Goal: Complete Application Form: Complete application form

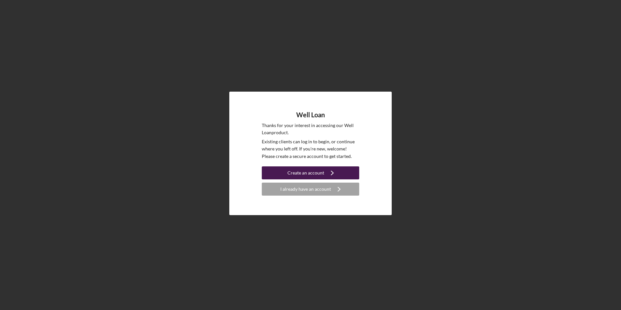
click at [323, 173] on div "Create an account" at bounding box center [305, 172] width 37 height 13
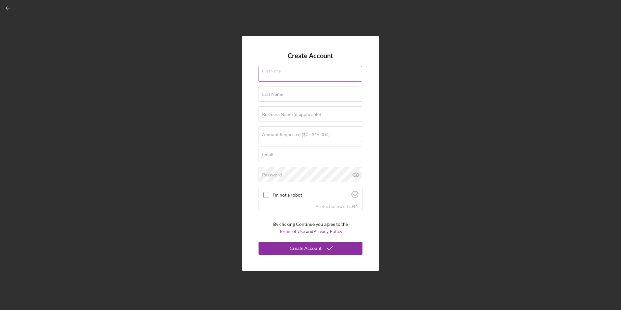
click at [295, 75] on input "First Name" at bounding box center [311, 74] width 104 height 16
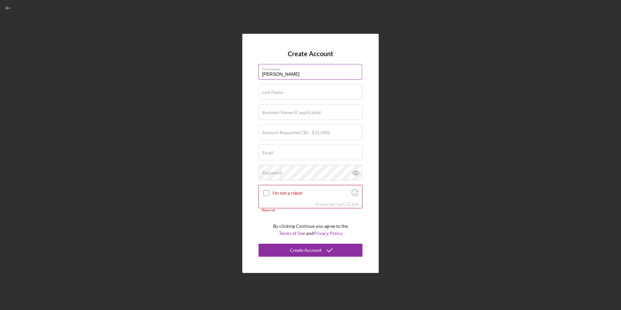
type input "[PERSON_NAME]"
click at [345, 56] on form "Create Account First Name [PERSON_NAME] Last Name Required Business Name (if ap…" at bounding box center [311, 153] width 104 height 206
click at [295, 73] on input "[PERSON_NAME]" at bounding box center [311, 72] width 104 height 16
click at [267, 91] on label "Last Name" at bounding box center [272, 92] width 21 height 5
click at [267, 91] on input "Last Name" at bounding box center [311, 92] width 104 height 16
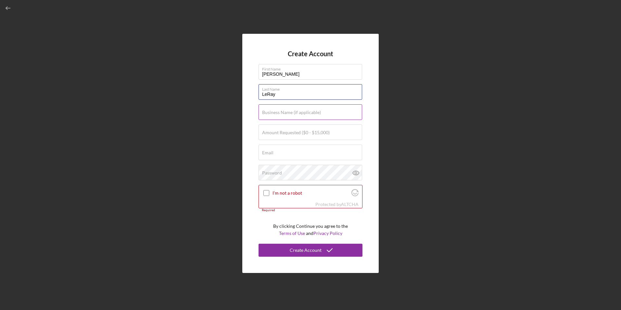
type input "LeRay"
click at [267, 112] on label "Business Name (if applicable)" at bounding box center [291, 112] width 59 height 5
click at [267, 112] on input "Business Name (if applicable)" at bounding box center [311, 112] width 104 height 16
click at [280, 134] on label "Amount Requested ($0 - $15,000)" at bounding box center [296, 132] width 68 height 5
click at [280, 134] on input "Amount Requested ($0 - $15,000)" at bounding box center [311, 132] width 104 height 16
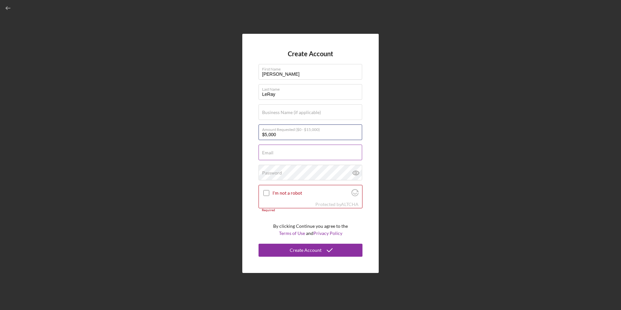
type input "$5,000"
click at [307, 152] on div "Email Required" at bounding box center [311, 153] width 104 height 16
type input "[EMAIL_ADDRESS][DOMAIN_NAME]"
click at [324, 111] on label "Business Name (if applicable)" at bounding box center [312, 108] width 100 height 7
click at [324, 111] on input "Sweetwater Sugarhouse" at bounding box center [311, 112] width 104 height 16
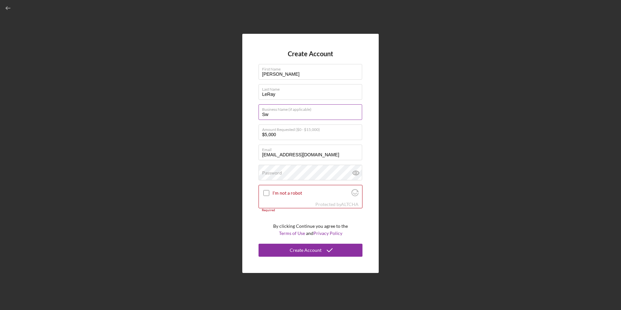
type input "S"
click at [265, 192] on input "I'm not a robot" at bounding box center [266, 193] width 6 height 6
checkbox input "true"
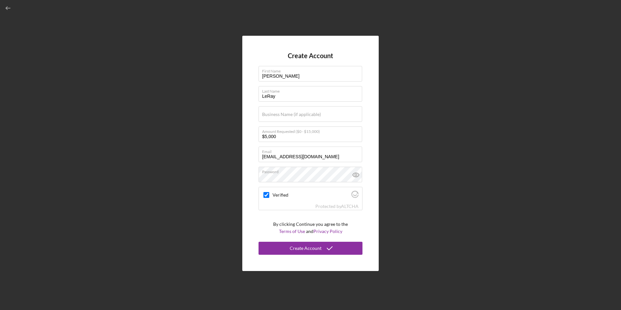
click at [355, 224] on form "Create Account First Name [PERSON_NAME] Last Name [PERSON_NAME] Business Name (…" at bounding box center [311, 153] width 104 height 203
click at [396, 250] on div "Create Account First Name [PERSON_NAME] Last Name [PERSON_NAME] Business Name (…" at bounding box center [310, 153] width 615 height 307
click at [329, 247] on icon "submit" at bounding box center [330, 248] width 16 height 16
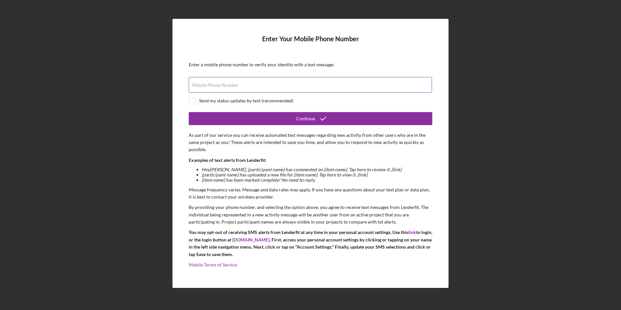
click at [212, 86] on label "Mobile Phone Number" at bounding box center [215, 85] width 46 height 5
click at [212, 86] on input "Mobile Phone Number" at bounding box center [310, 85] width 243 height 16
type input "[PHONE_NUMBER]"
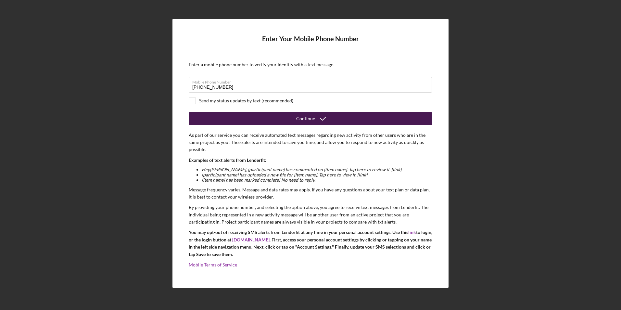
click at [305, 116] on div "Continue" at bounding box center [305, 118] width 19 height 13
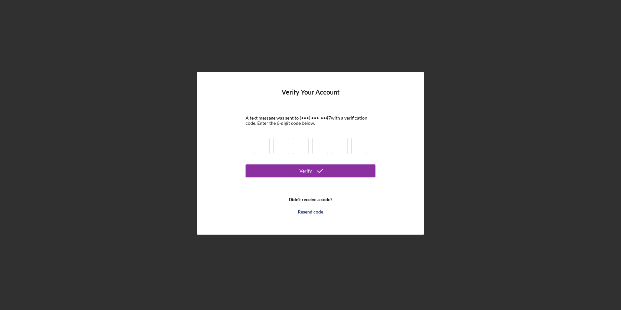
click at [264, 146] on input at bounding box center [262, 146] width 16 height 16
type input "2"
type input "1"
type input "2"
type input "0"
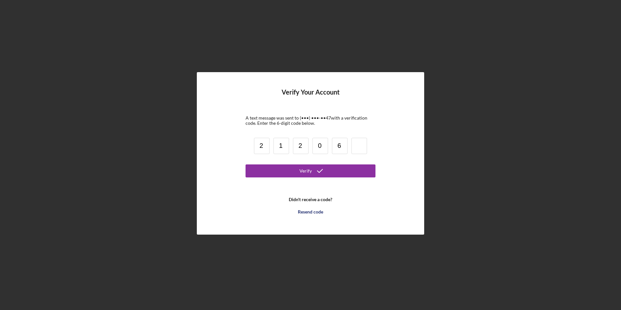
type input "6"
type input "0"
click at [297, 169] on button "Verify" at bounding box center [311, 170] width 130 height 13
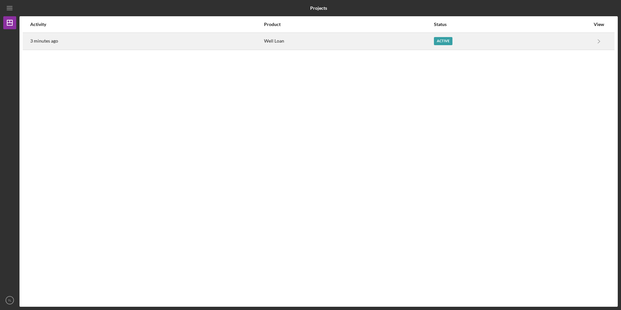
click at [439, 42] on div "Active" at bounding box center [443, 41] width 19 height 8
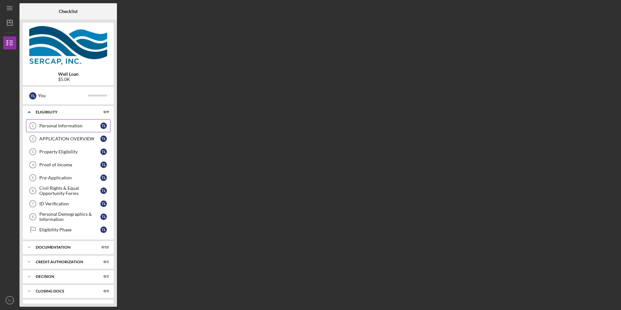
click at [77, 125] on div "Personal Information" at bounding box center [69, 125] width 61 height 5
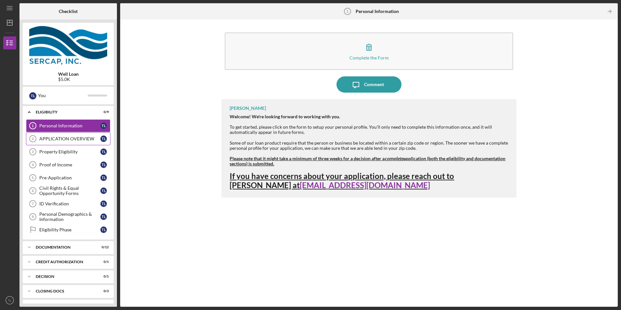
click at [85, 138] on div "APPLICATION OVERVIEW" at bounding box center [69, 138] width 61 height 5
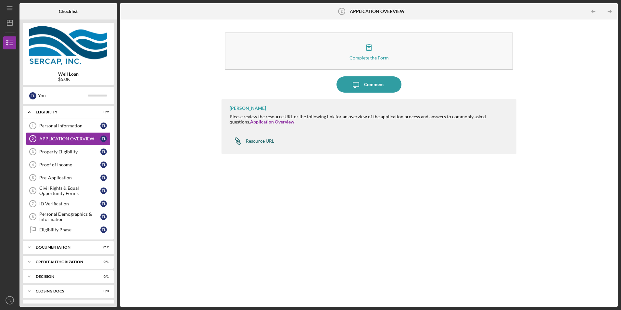
click at [264, 140] on div "Resource URL" at bounding box center [260, 140] width 28 height 5
click at [257, 141] on div "Resource URL" at bounding box center [260, 140] width 28 height 5
click at [58, 152] on div "Property Eligibility" at bounding box center [69, 151] width 61 height 5
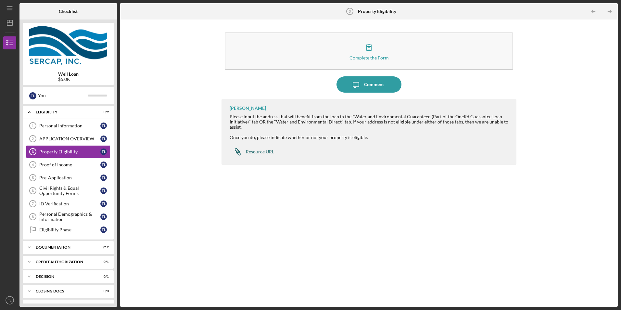
click at [265, 151] on div "Resource URL" at bounding box center [260, 151] width 28 height 5
click at [52, 164] on div "Proof of Income" at bounding box center [69, 164] width 61 height 5
click at [70, 164] on div "Proof of Income" at bounding box center [69, 164] width 61 height 5
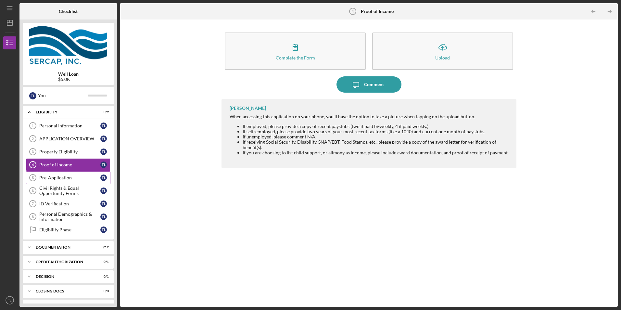
click at [66, 176] on div "Pre-Application" at bounding box center [69, 177] width 61 height 5
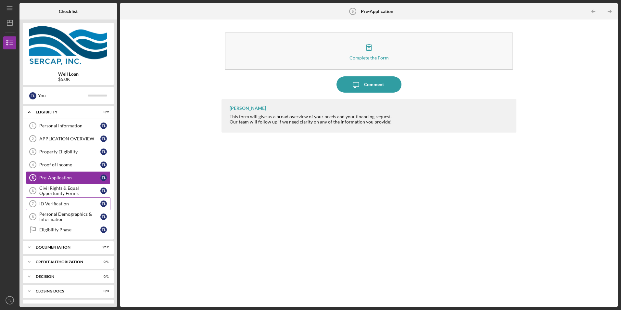
click at [83, 202] on div "ID Verification" at bounding box center [69, 203] width 61 height 5
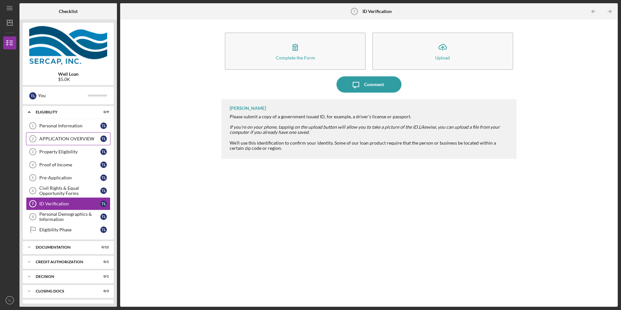
click at [68, 137] on div "APPLICATION OVERVIEW" at bounding box center [69, 138] width 61 height 5
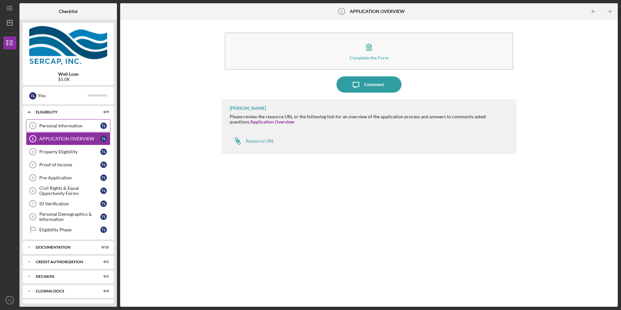
click at [71, 124] on div "Personal Information" at bounding box center [69, 125] width 61 height 5
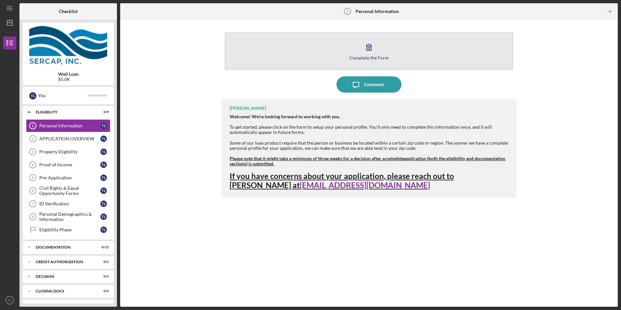
click at [347, 49] on button "Complete the Form Form" at bounding box center [369, 50] width 288 height 37
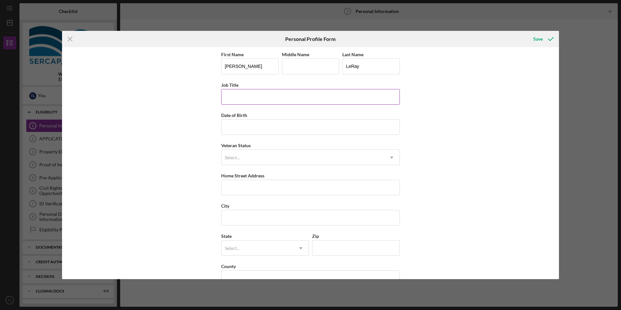
click at [250, 96] on input "Job Title" at bounding box center [310, 97] width 179 height 16
type input "d"
type input "Disabled"
click at [246, 125] on input "Date of Birth" at bounding box center [310, 127] width 179 height 16
type input "[DATE]"
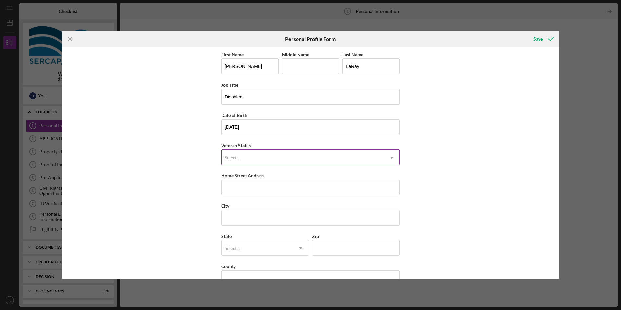
click at [231, 159] on div "Select..." at bounding box center [232, 157] width 15 height 5
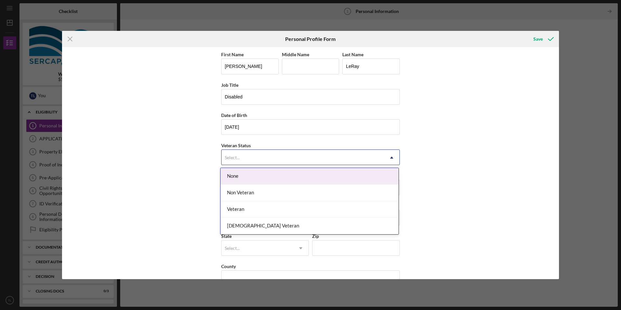
click at [240, 176] on div "None" at bounding box center [310, 176] width 178 height 17
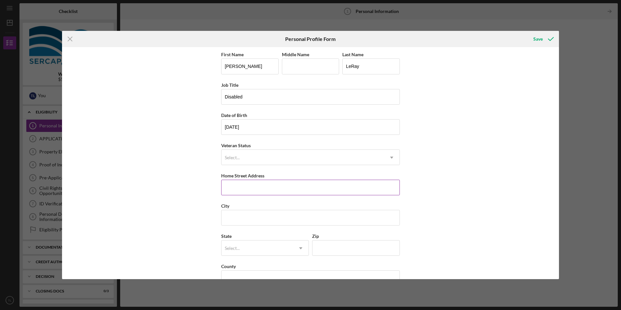
click at [248, 189] on input "Home Street Address" at bounding box center [310, 188] width 179 height 16
type input "[STREET_ADDRESS][PERSON_NAME]"
type input "W"
type input "Royalston"
type input "01368"
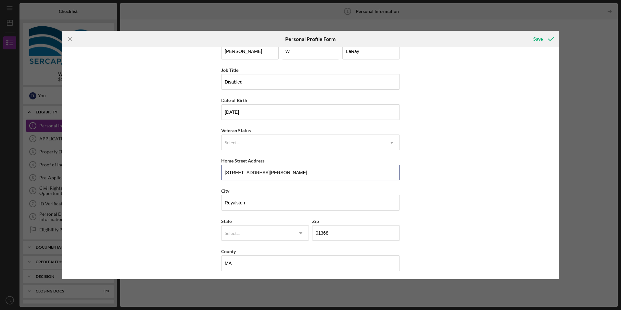
scroll to position [17, 0]
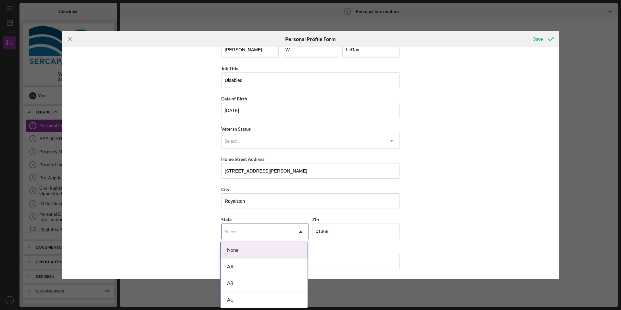
click at [304, 231] on icon "Icon/Dropdown Arrow" at bounding box center [301, 232] width 16 height 16
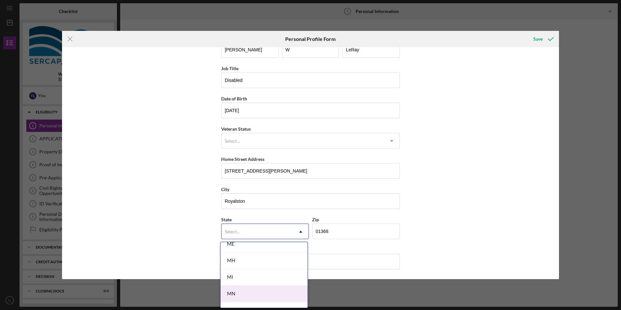
scroll to position [455, 0]
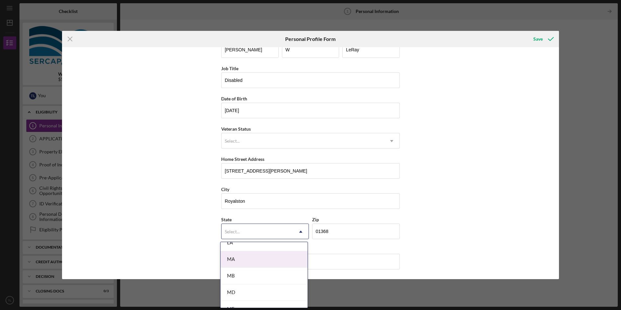
click at [247, 260] on div "MA" at bounding box center [264, 259] width 87 height 17
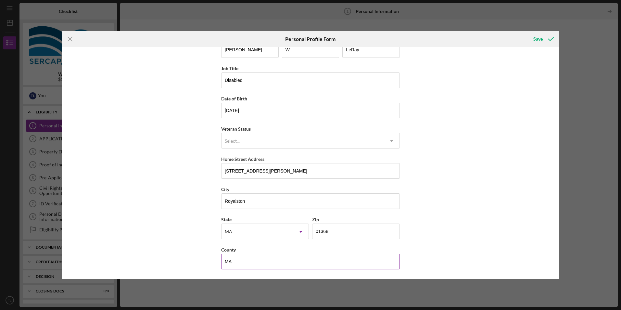
click at [266, 260] on input "MA" at bounding box center [310, 262] width 179 height 16
type input "M"
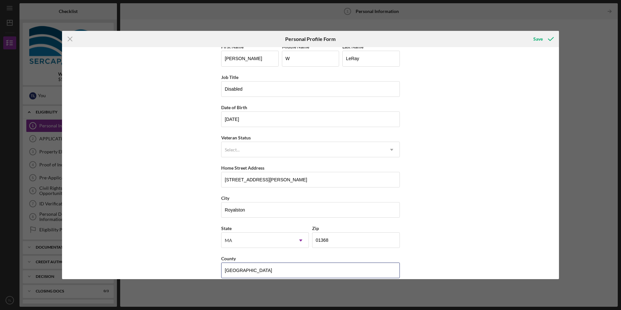
scroll to position [0, 0]
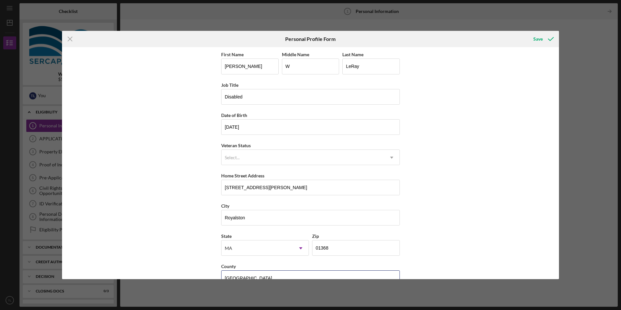
type input "[GEOGRAPHIC_DATA]"
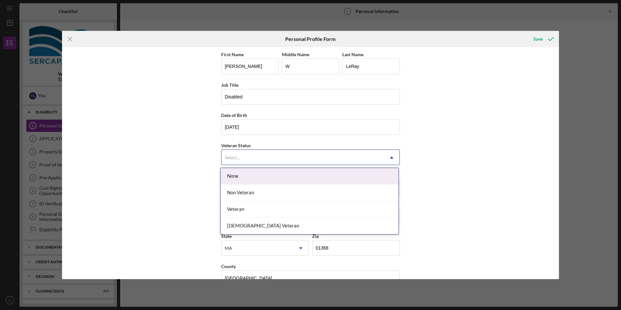
click at [250, 156] on div "Select..." at bounding box center [303, 157] width 162 height 15
click at [243, 177] on div "None" at bounding box center [310, 176] width 178 height 17
click at [251, 157] on div "Select..." at bounding box center [303, 157] width 162 height 15
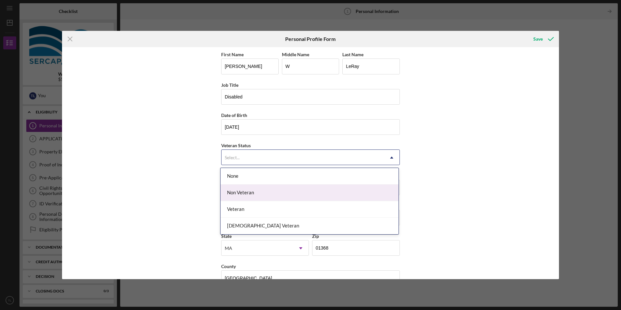
click at [284, 194] on div "Non Veteran" at bounding box center [310, 192] width 178 height 17
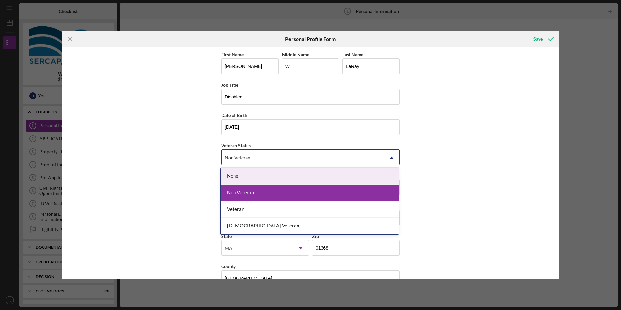
click at [308, 159] on div "Non Veteran" at bounding box center [303, 157] width 162 height 15
click at [356, 153] on div "Non Veteran" at bounding box center [303, 157] width 162 height 15
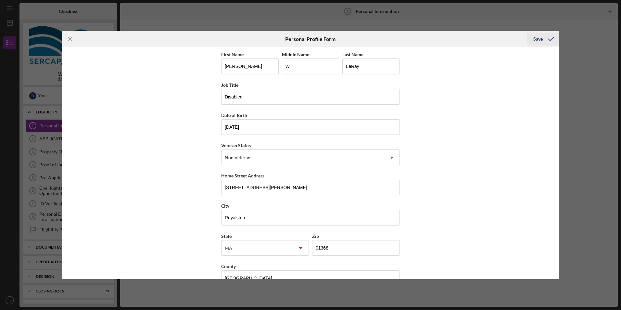
click at [539, 39] on div "Save" at bounding box center [537, 38] width 9 height 13
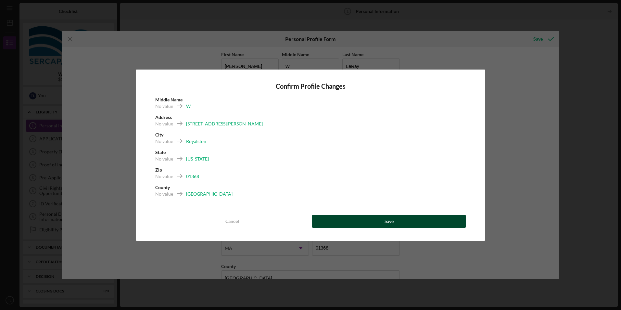
click at [383, 222] on button "Save" at bounding box center [389, 221] width 154 height 13
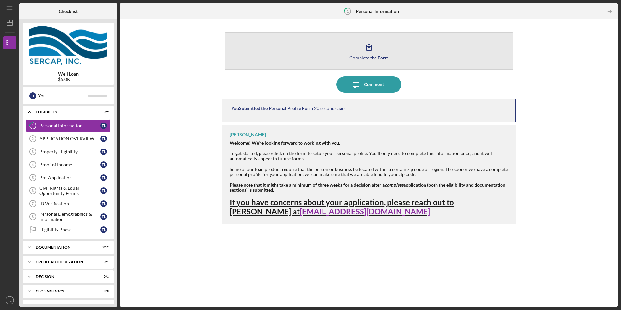
click at [371, 59] on div "Complete the Form" at bounding box center [369, 57] width 39 height 5
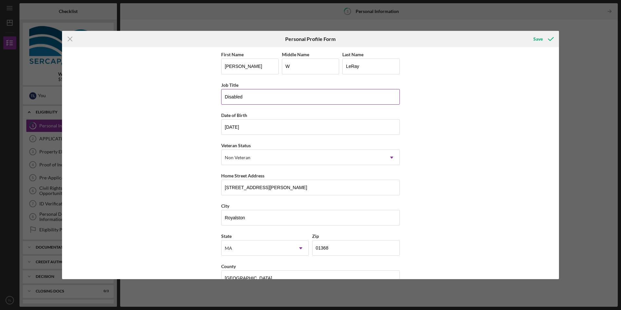
click at [383, 101] on input "Disabled" at bounding box center [310, 97] width 179 height 16
click at [573, 61] on div "Icon/Menu Close Personal Profile Form Save First Name [PERSON_NAME] Middle Name…" at bounding box center [310, 155] width 621 height 310
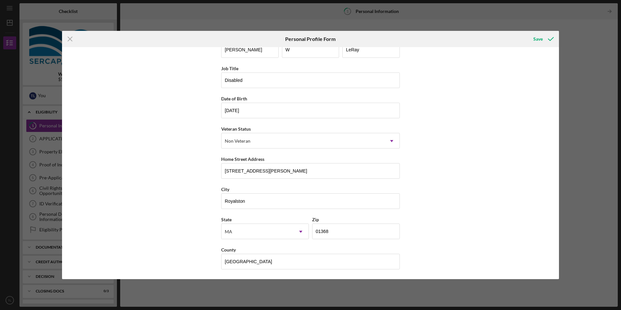
click at [117, 59] on div "First Name [PERSON_NAME] Middle Name W Last Name [PERSON_NAME] Job Title Disabl…" at bounding box center [310, 163] width 497 height 232
click at [69, 37] on icon "Icon/Menu Close" at bounding box center [70, 39] width 16 height 16
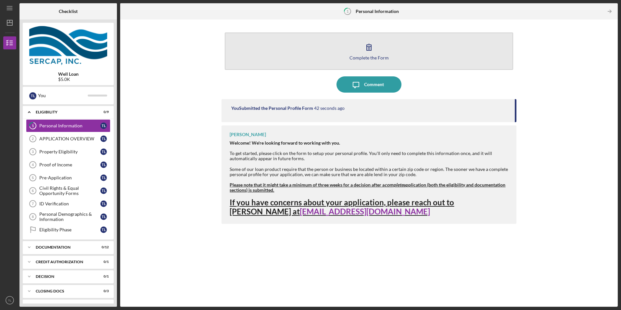
click at [333, 52] on button "Complete the Form Form" at bounding box center [369, 50] width 288 height 37
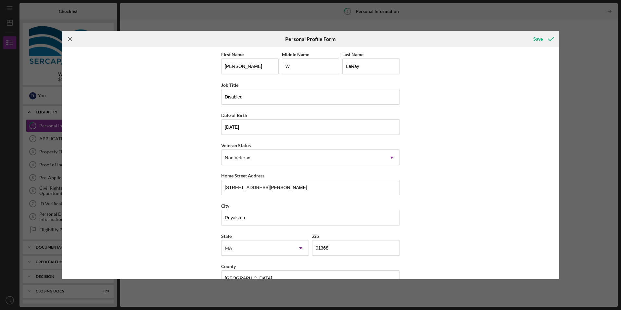
click at [70, 39] on line at bounding box center [70, 39] width 4 height 4
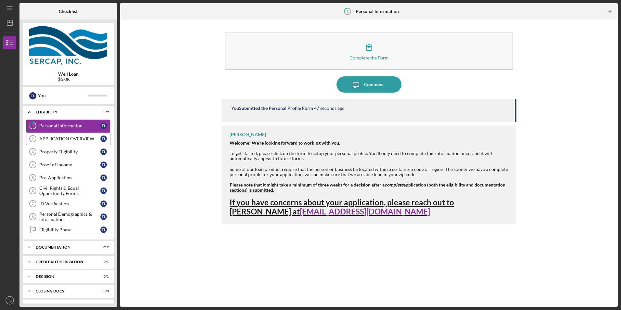
click at [61, 138] on div "APPLICATION OVERVIEW" at bounding box center [69, 138] width 61 height 5
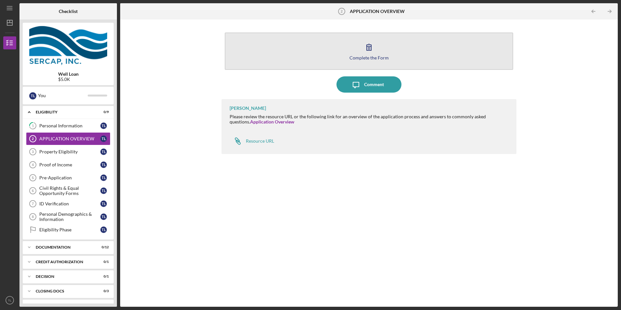
click at [309, 56] on button "Complete the Form Form" at bounding box center [369, 50] width 288 height 37
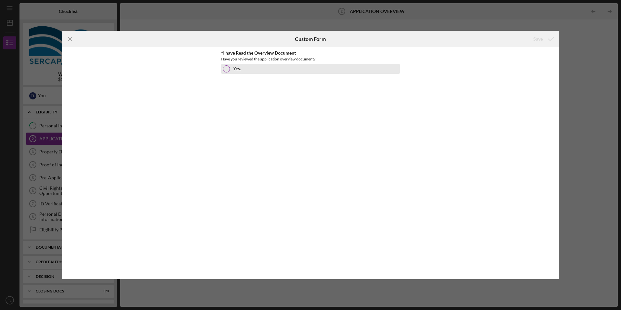
click at [228, 67] on div at bounding box center [226, 68] width 7 height 7
click at [542, 39] on div "Save" at bounding box center [537, 38] width 9 height 13
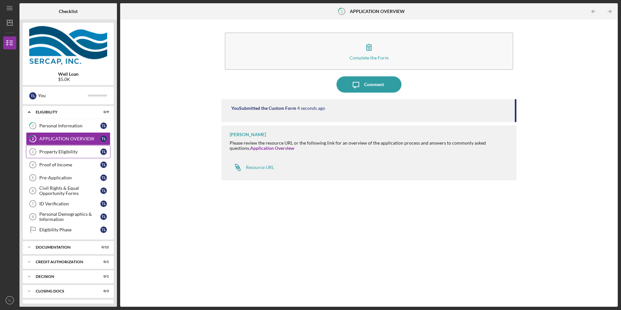
click at [83, 156] on link "Property Eligibility 3 Property Eligibility T L" at bounding box center [68, 151] width 84 height 13
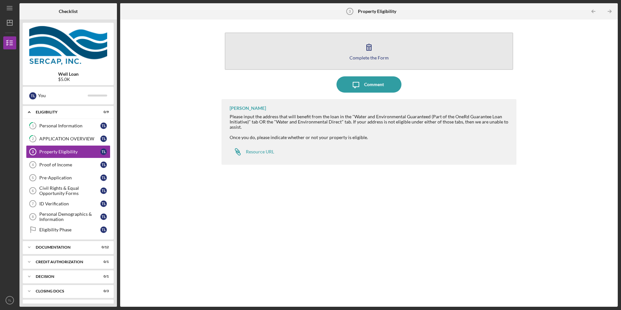
click at [335, 57] on button "Complete the Form Form" at bounding box center [369, 50] width 288 height 37
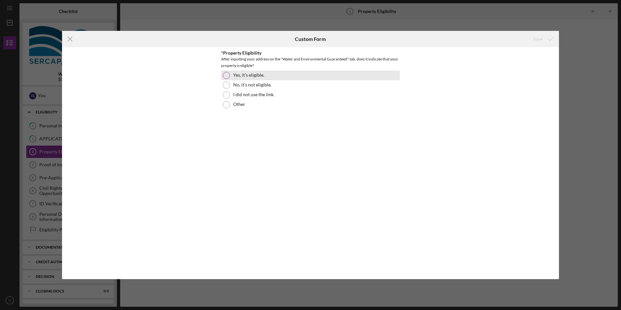
click at [227, 77] on div at bounding box center [226, 75] width 7 height 7
click at [540, 41] on div "Save" at bounding box center [537, 38] width 9 height 13
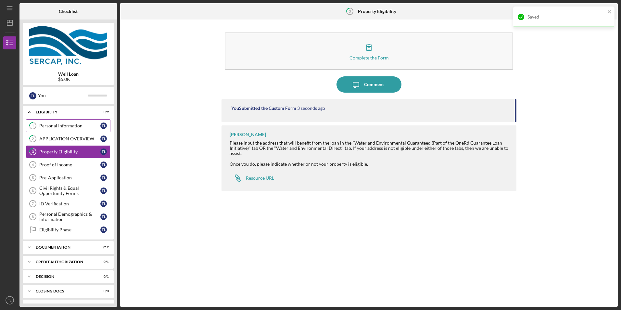
click at [51, 121] on link "1 Personal Information T L" at bounding box center [68, 125] width 84 height 13
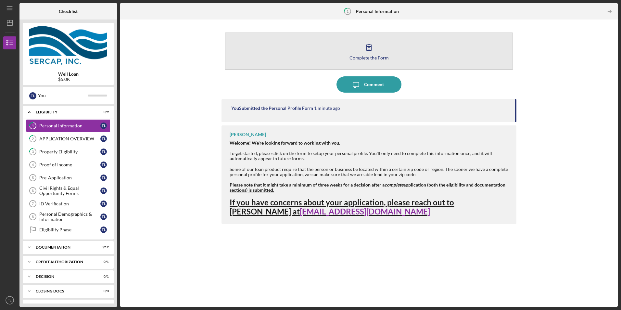
click at [292, 63] on button "Complete the Form Form" at bounding box center [369, 50] width 288 height 37
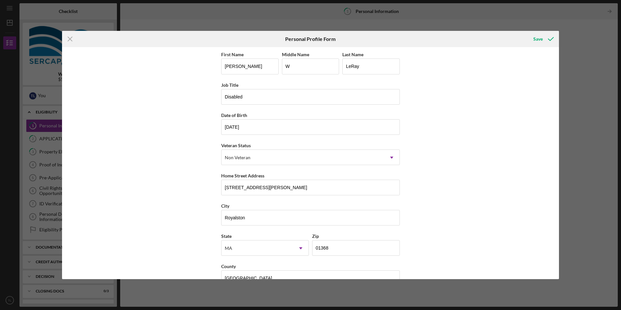
scroll to position [17, 0]
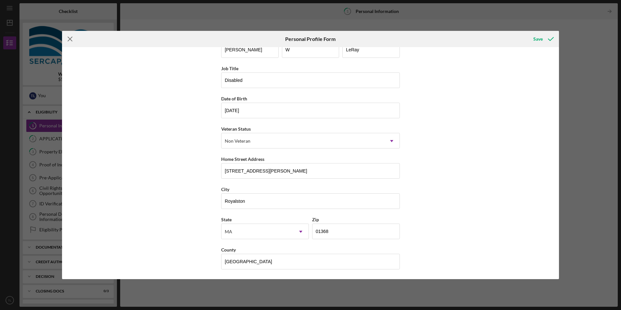
click at [70, 35] on icon "Icon/Menu Close" at bounding box center [70, 39] width 16 height 16
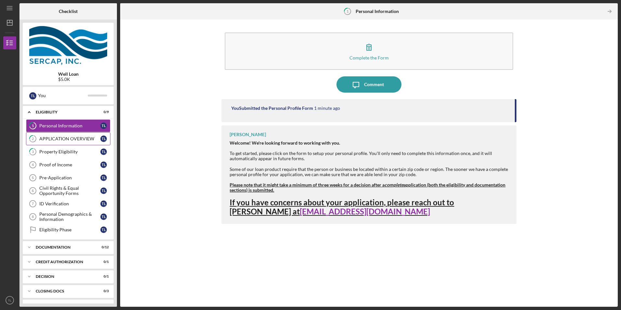
click at [54, 136] on link "2 APPLICATION OVERVIEW T L" at bounding box center [68, 138] width 84 height 13
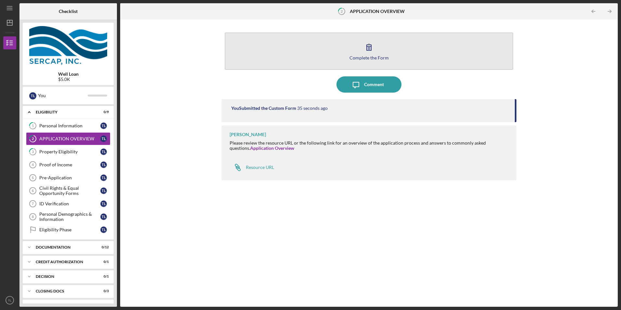
click at [381, 50] on button "Complete the Form Form" at bounding box center [369, 50] width 288 height 37
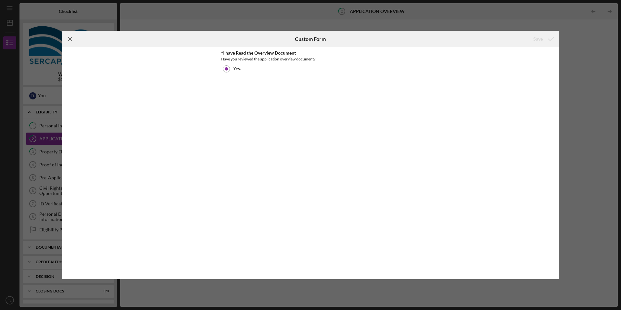
click at [70, 38] on icon "Icon/Menu Close" at bounding box center [70, 39] width 16 height 16
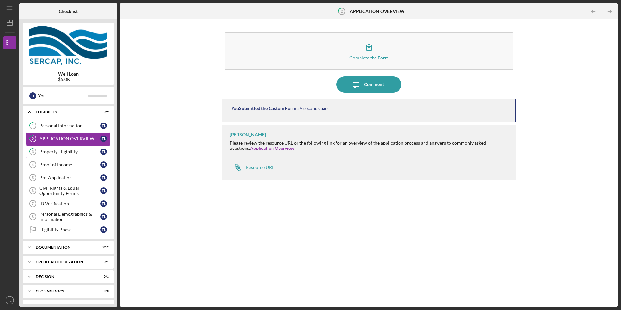
click at [58, 152] on div "Property Eligibility" at bounding box center [69, 151] width 61 height 5
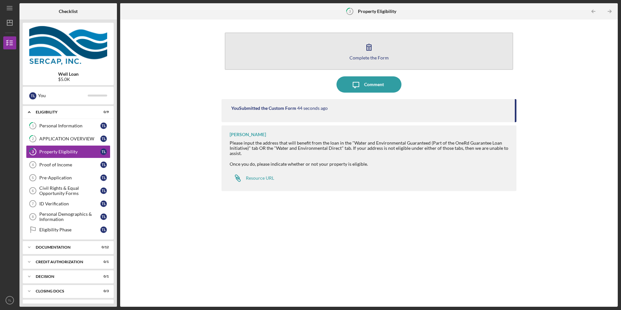
click at [365, 54] on icon "button" at bounding box center [369, 47] width 16 height 16
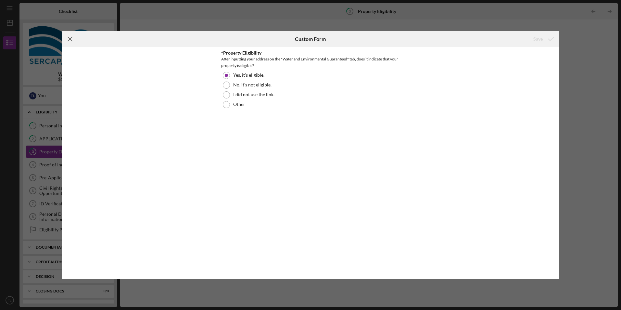
click at [68, 36] on icon "Icon/Menu Close" at bounding box center [70, 39] width 16 height 16
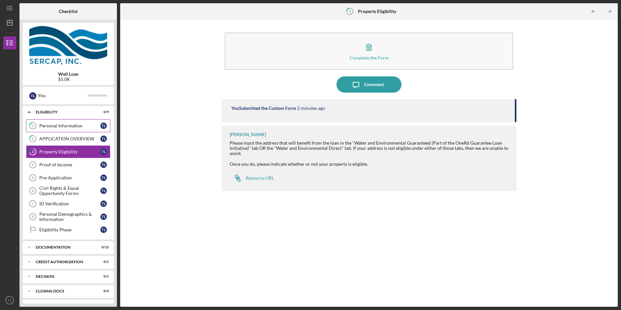
click at [66, 124] on div "Personal Information" at bounding box center [69, 125] width 61 height 5
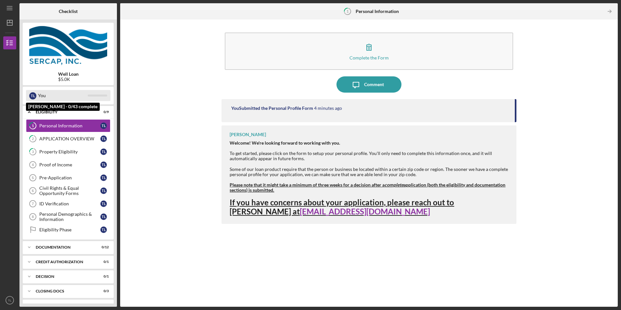
click at [101, 94] on div "T L You" at bounding box center [68, 95] width 84 height 11
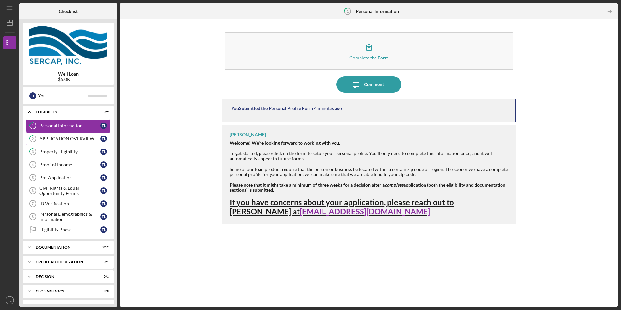
click at [74, 137] on div "APPLICATION OVERVIEW" at bounding box center [69, 138] width 61 height 5
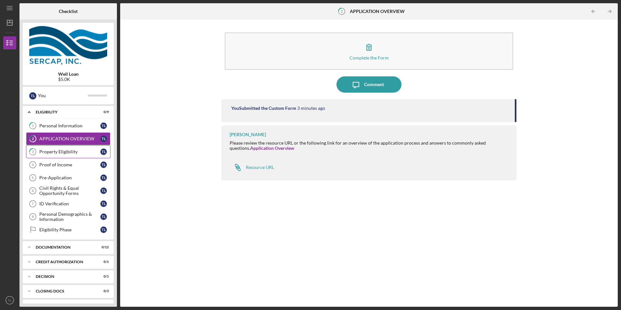
click at [68, 149] on link "3 Property Eligibility T L" at bounding box center [68, 151] width 84 height 13
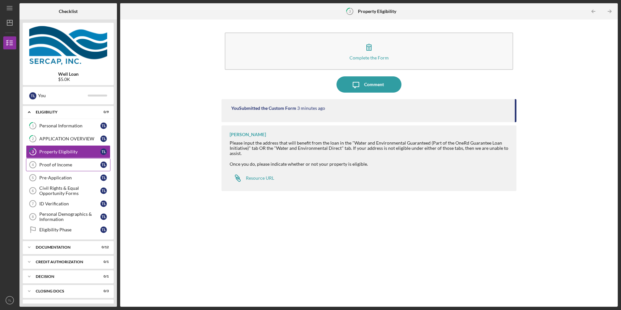
click at [67, 167] on div "Proof of Income" at bounding box center [69, 164] width 61 height 5
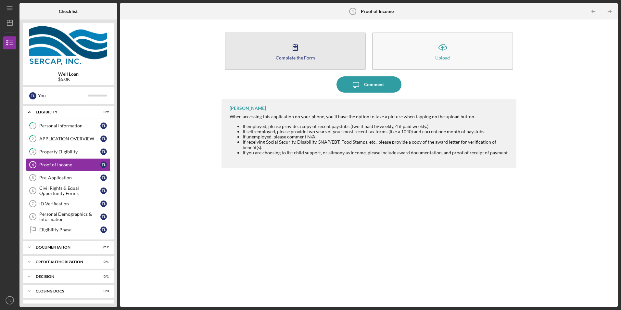
click at [299, 54] on icon "button" at bounding box center [295, 47] width 16 height 16
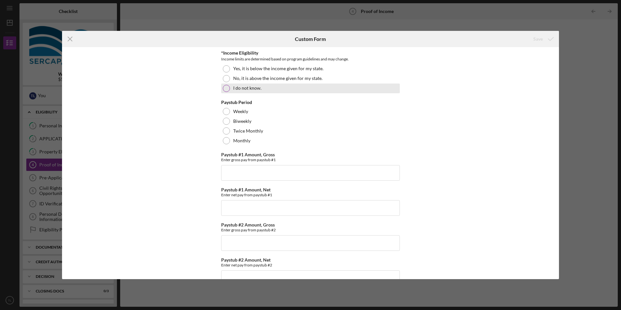
click at [225, 88] on div at bounding box center [226, 88] width 7 height 7
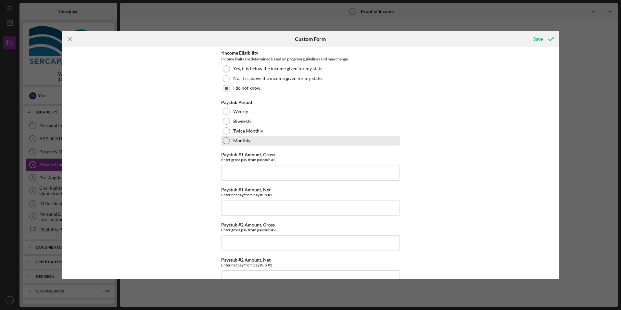
click at [225, 141] on div at bounding box center [226, 140] width 7 height 7
click at [251, 175] on input "Paystub #1 Amount, Gross" at bounding box center [310, 173] width 179 height 16
type input "$1,415.00"
click at [540, 38] on div "Save" at bounding box center [537, 38] width 9 height 13
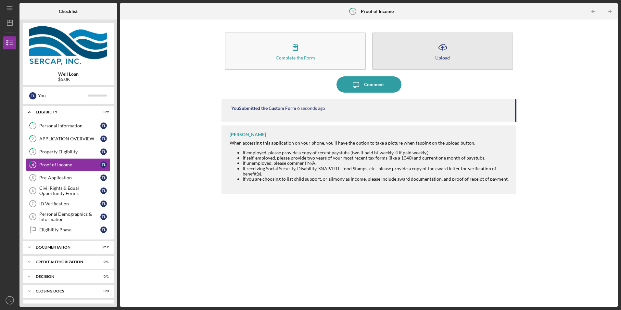
click at [426, 54] on button "Icon/Upload Upload" at bounding box center [442, 50] width 141 height 37
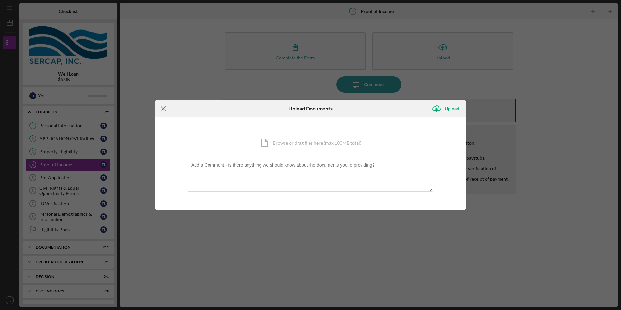
click at [163, 107] on icon "Icon/Menu Close" at bounding box center [163, 108] width 16 height 16
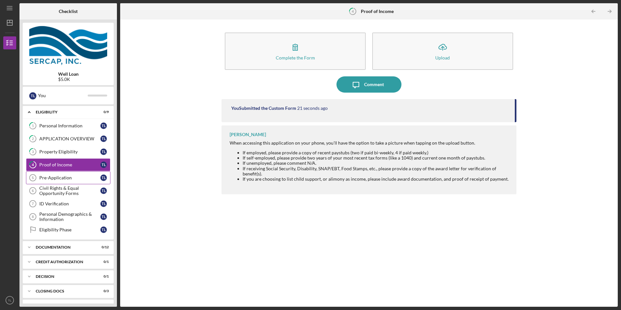
click at [55, 179] on div "Pre-Application" at bounding box center [69, 177] width 61 height 5
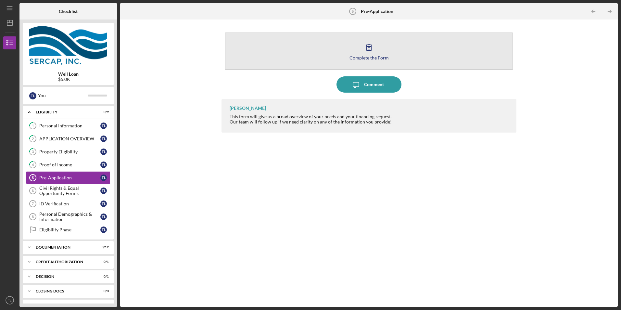
click at [296, 57] on button "Complete the Form Form" at bounding box center [369, 50] width 288 height 37
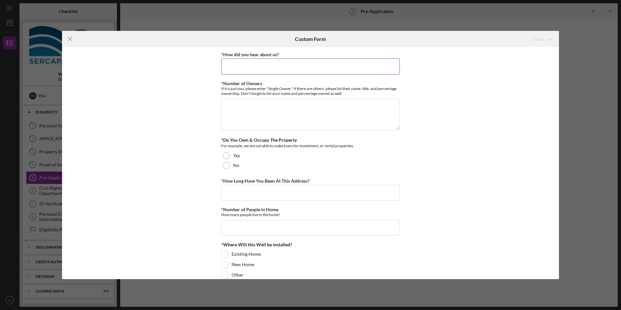
click at [257, 66] on input "*How did you hear about us?" at bounding box center [310, 66] width 179 height 16
type input "RCAP Solutions"
click at [249, 115] on textarea "*Number of Owners" at bounding box center [310, 114] width 179 height 31
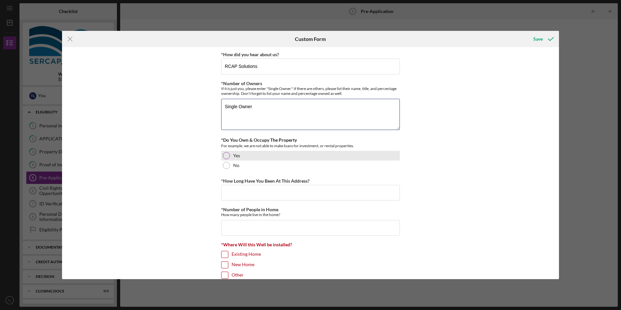
type textarea "Single Owner"
click at [226, 156] on div at bounding box center [226, 155] width 7 height 7
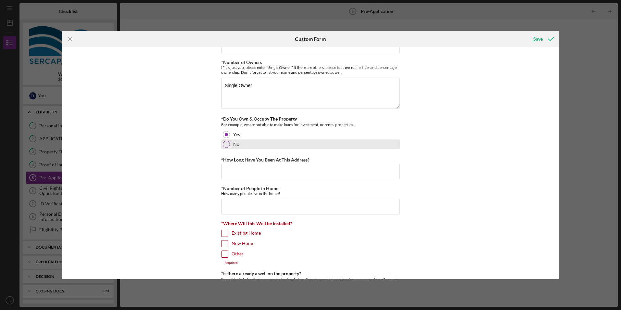
scroll to position [32, 0]
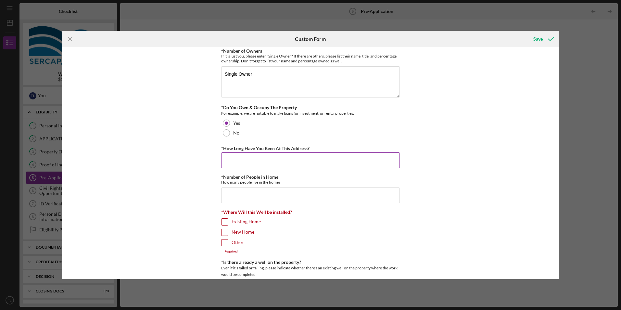
click at [268, 157] on input "*How Long Have You Been At This Address?" at bounding box center [310, 160] width 179 height 16
type input "69"
click at [254, 195] on input "*Number of People in Home" at bounding box center [310, 195] width 179 height 16
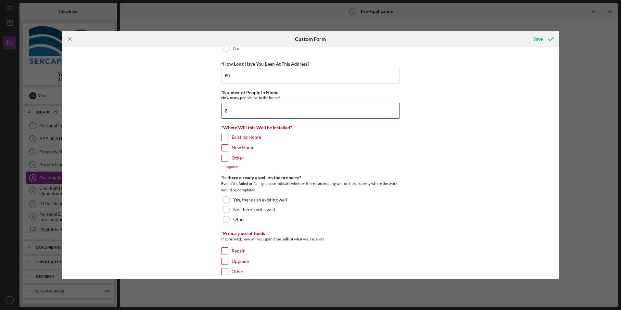
scroll to position [130, 0]
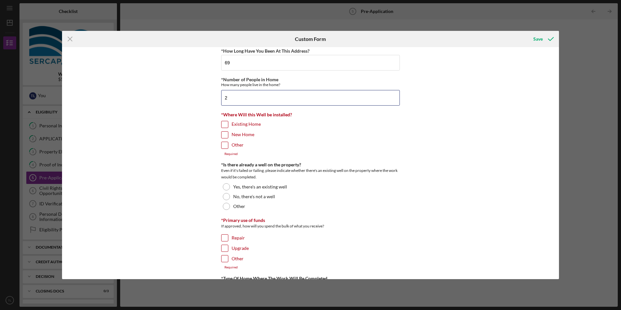
type input "2"
click at [223, 124] on input "Existing Home" at bounding box center [225, 124] width 6 height 6
checkbox input "true"
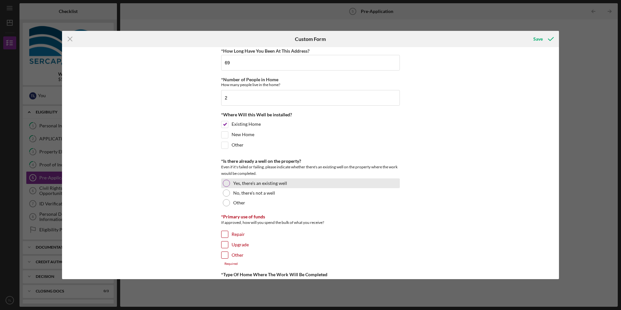
click at [225, 181] on div at bounding box center [226, 183] width 7 height 7
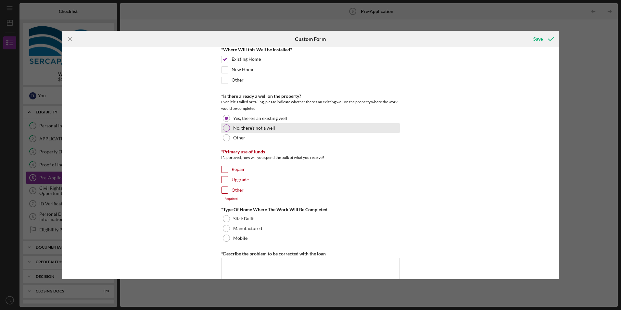
scroll to position [227, 0]
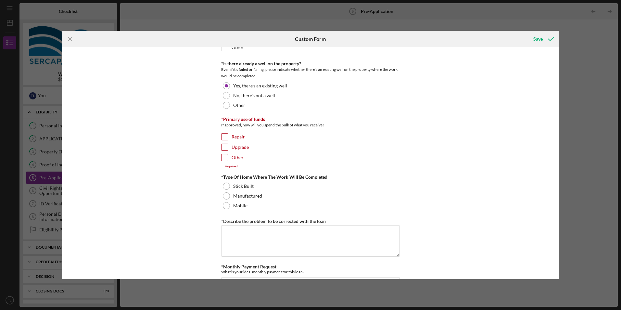
click at [223, 138] on input "Repair" at bounding box center [225, 136] width 6 height 6
checkbox input "true"
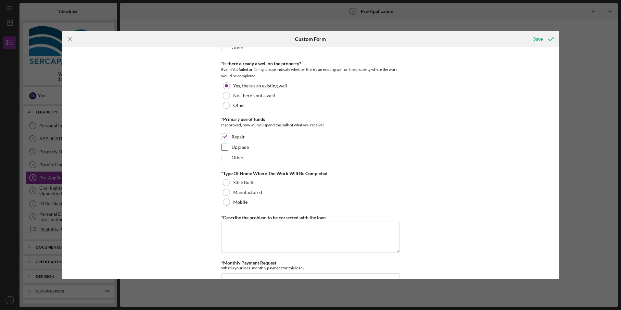
click at [225, 148] on input "Upgrade" at bounding box center [225, 147] width 6 height 6
checkbox input "true"
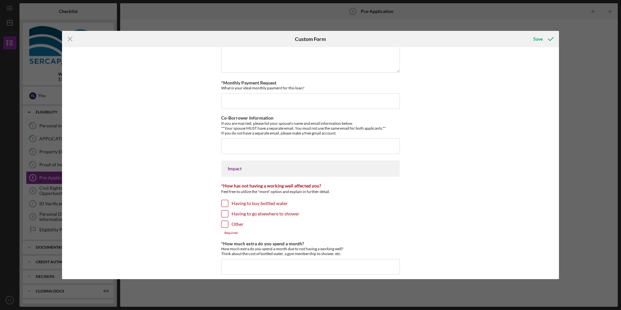
scroll to position [422, 0]
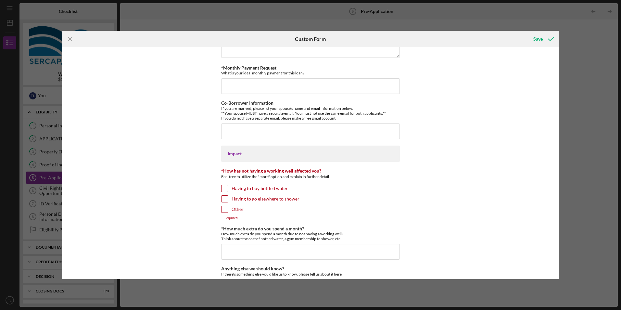
click at [223, 208] on input "Other" at bounding box center [225, 209] width 6 height 6
checkbox input "true"
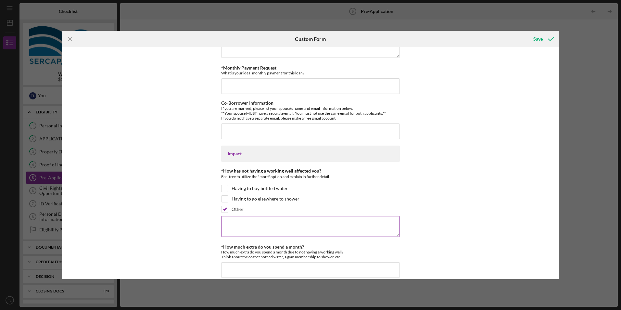
click at [245, 224] on textarea at bounding box center [310, 226] width 179 height 21
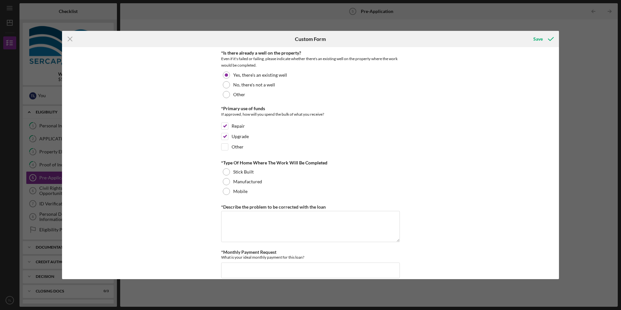
scroll to position [260, 0]
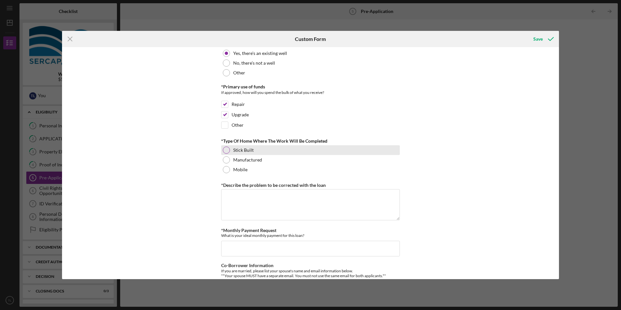
type textarea "Doing Laundry at the Laundrymat"
click at [224, 147] on div at bounding box center [226, 149] width 7 height 7
click at [236, 202] on textarea "*Describe the problem to be corrected with the loan" at bounding box center [310, 204] width 179 height 31
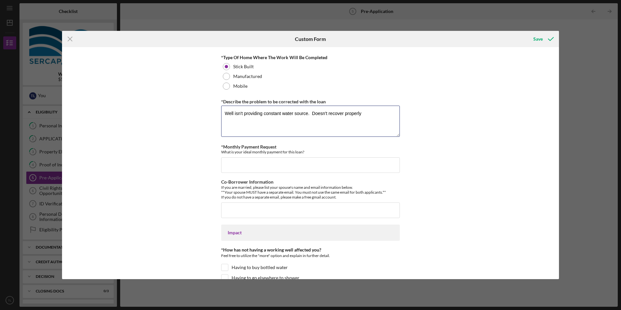
scroll to position [390, 0]
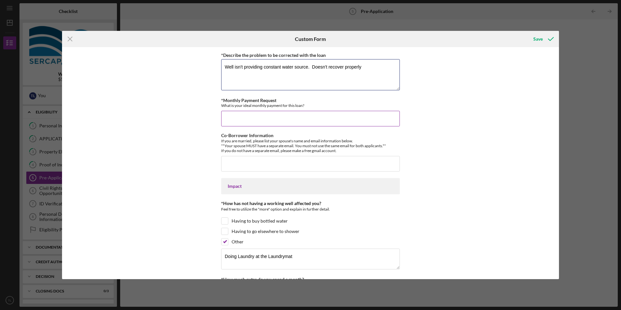
type textarea "Well isn't providing constant water source. Doesn't recover properly"
click at [237, 119] on input "*Monthly Payment Request" at bounding box center [310, 119] width 179 height 16
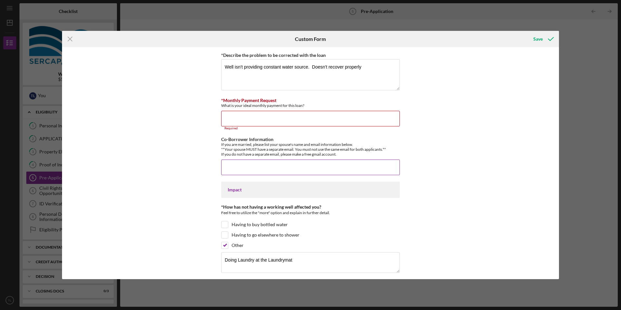
click at [286, 161] on input "Co-Borrower Information" at bounding box center [310, 167] width 179 height 16
click at [301, 168] on input "[PERSON_NAME]" at bounding box center [310, 167] width 179 height 16
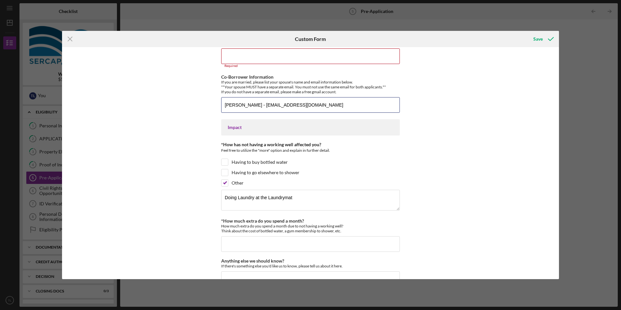
scroll to position [455, 0]
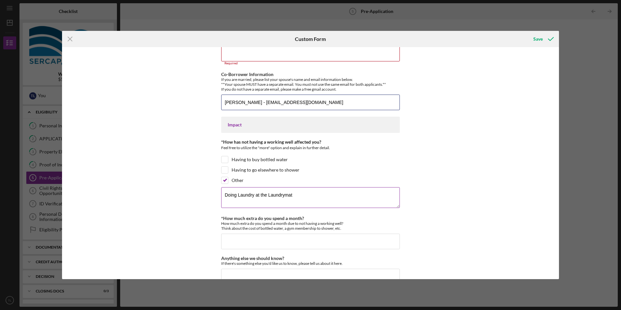
type input "[PERSON_NAME] - [EMAIL_ADDRESS][DOMAIN_NAME]"
type textarea "Doing Laundry at the Laundrymat. Limit use of water for shower, dishes, & cooki…"
click at [305, 241] on input "*How much extra do you spend a month?" at bounding box center [310, 242] width 179 height 16
click at [228, 245] on input "*How much extra do you spend a month?" at bounding box center [310, 242] width 179 height 16
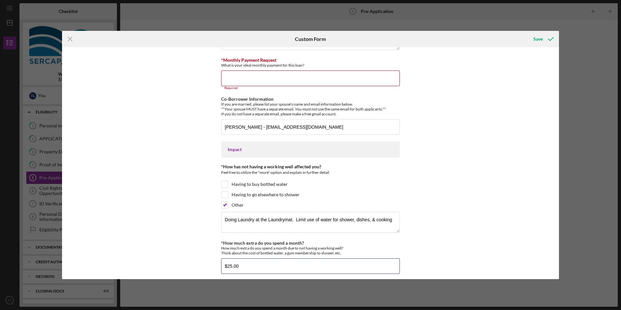
scroll to position [421, 0]
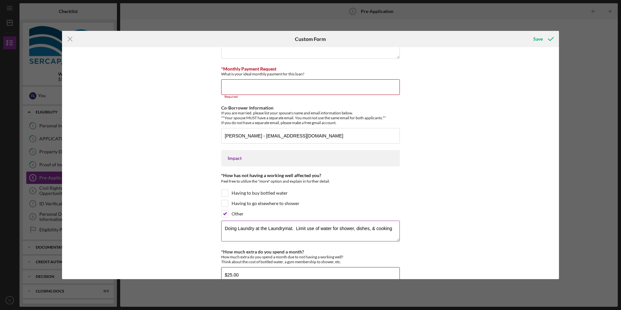
type input "$25.00"
drag, startPoint x: 391, startPoint y: 228, endPoint x: 407, endPoint y: 233, distance: 16.2
click at [393, 229] on textarea "Doing Laundry at the Laundrymat. Limit use of water for shower, dishes, & cooki…" at bounding box center [310, 231] width 179 height 21
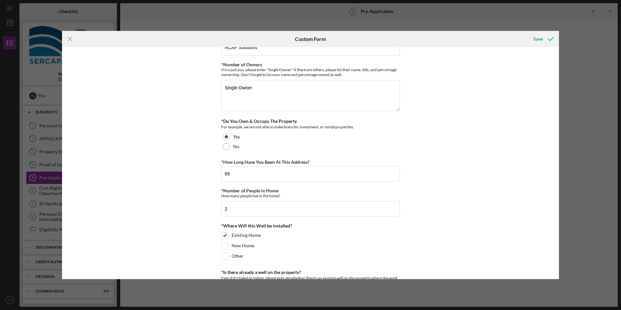
scroll to position [0, 0]
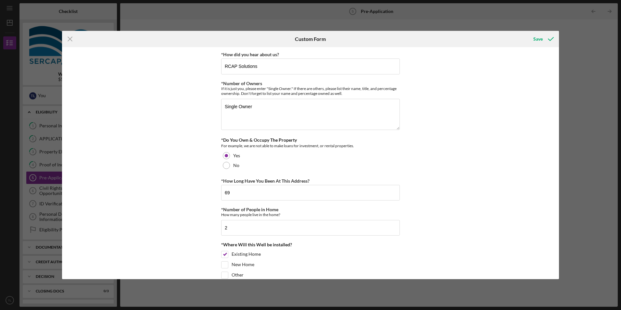
type textarea "Doing Laundry at the Laundrymat. Limit use of water for shower, dishes, & cooki…"
click at [262, 115] on textarea "Single Owner" at bounding box center [310, 114] width 179 height 31
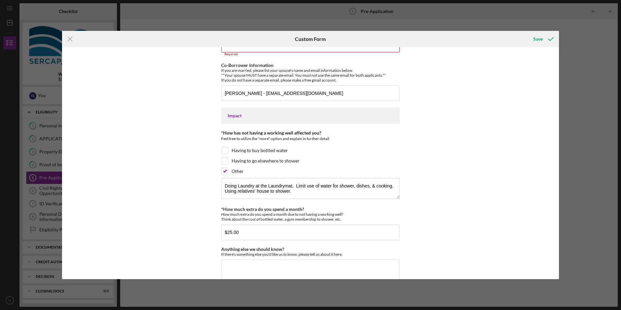
scroll to position [486, 0]
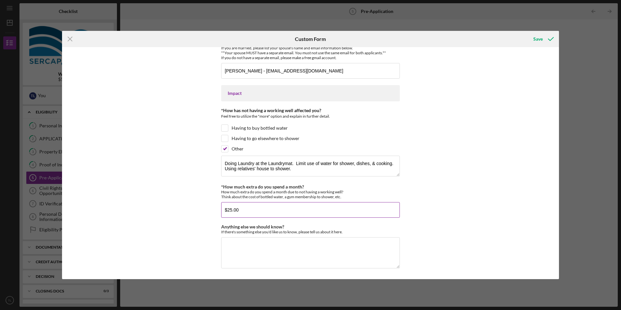
type textarea "Single Owner [PERSON_NAME] - 100% owner"
click at [257, 208] on input "$25.00" at bounding box center [310, 210] width 179 height 16
click at [252, 244] on textarea "Anything else we should know?" at bounding box center [310, 252] width 179 height 31
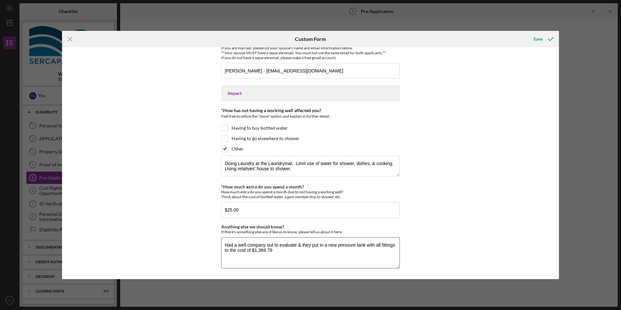
click at [223, 242] on textarea "Had a well company out to evaluate & they put in a new pressure tank with all f…" at bounding box center [310, 252] width 179 height 31
click at [350, 243] on textarea "[DATE], 07/24.2025, a well company out to evaluate & they put in a new pressure…" at bounding box center [310, 252] width 179 height 31
click at [321, 253] on textarea "[DATE], 07/24.2025, a well company out to evaluate & they installed a new press…" at bounding box center [310, 252] width 179 height 31
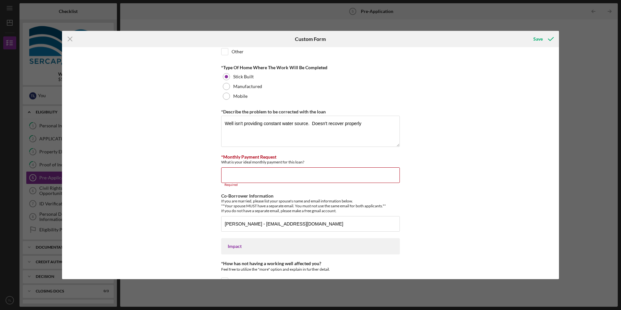
scroll to position [324, 0]
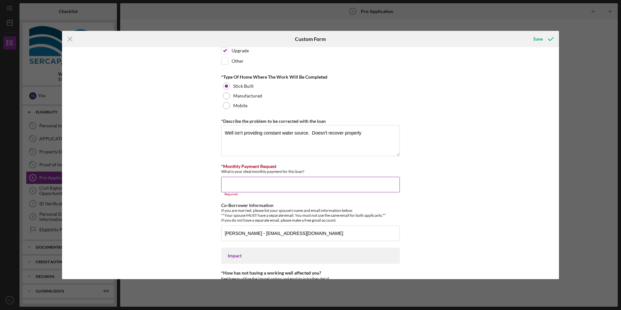
type textarea "[DATE], 07/24.2025, a well company out to evaluate & they installed a new press…"
click at [266, 185] on input "*Monthly Payment Request" at bounding box center [310, 185] width 179 height 16
click at [261, 186] on input "*Monthly Payment Request" at bounding box center [310, 185] width 179 height 16
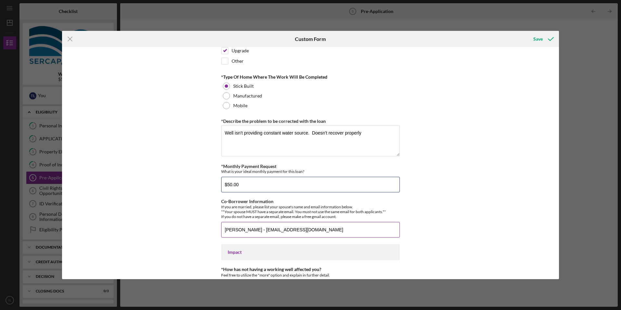
type input "$50.00"
click at [340, 226] on input "[PERSON_NAME] - [EMAIL_ADDRESS][DOMAIN_NAME]" at bounding box center [310, 230] width 179 height 16
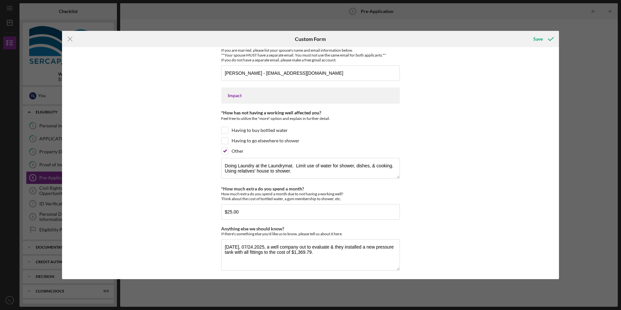
scroll to position [483, 0]
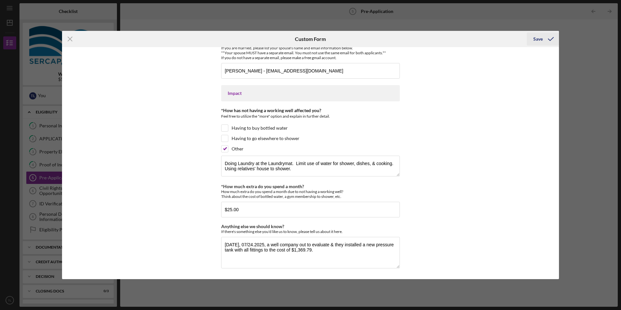
click at [538, 39] on div "Save" at bounding box center [537, 38] width 9 height 13
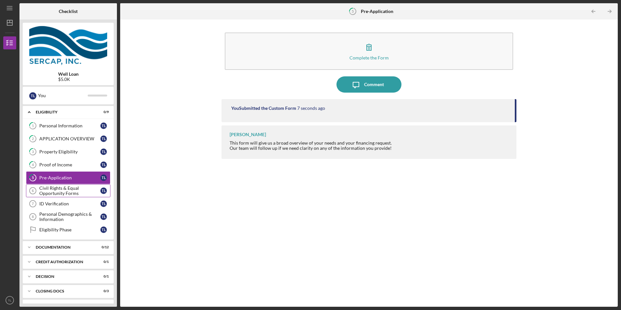
click at [72, 190] on div "Civil Rights & Equal Opportunity Forms" at bounding box center [69, 190] width 61 height 10
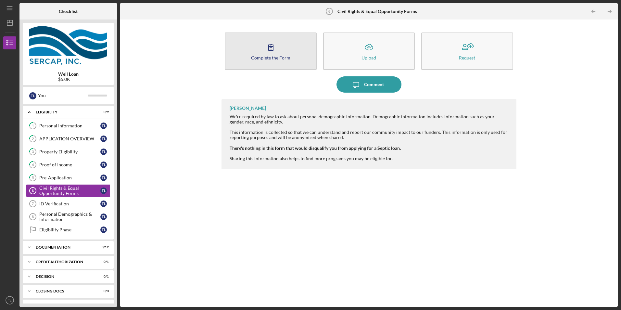
click at [287, 53] on button "Complete the Form Form" at bounding box center [271, 50] width 92 height 37
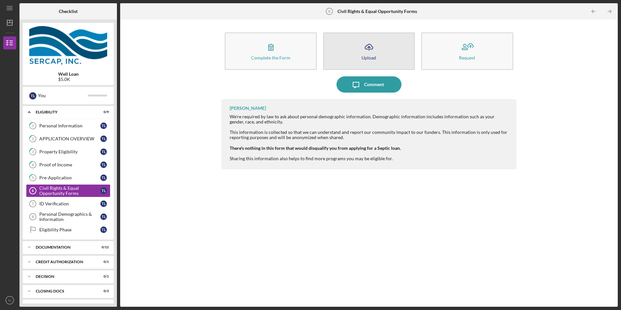
click at [372, 51] on icon "Icon/Upload" at bounding box center [369, 47] width 16 height 16
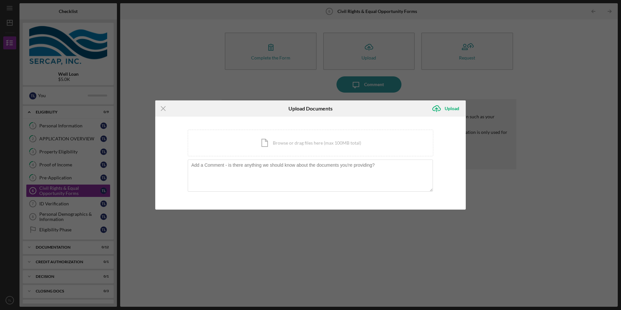
click at [464, 41] on div "Icon/Menu Close Upload Documents Icon/Upload Upload You're uploading documents …" at bounding box center [310, 155] width 621 height 310
click at [163, 110] on icon "Icon/Menu Close" at bounding box center [163, 108] width 16 height 16
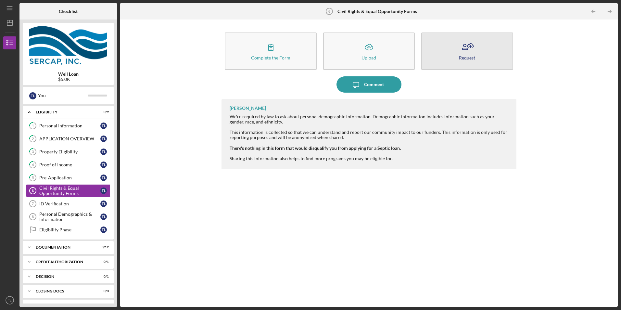
click at [485, 49] on button "Request" at bounding box center [467, 50] width 92 height 37
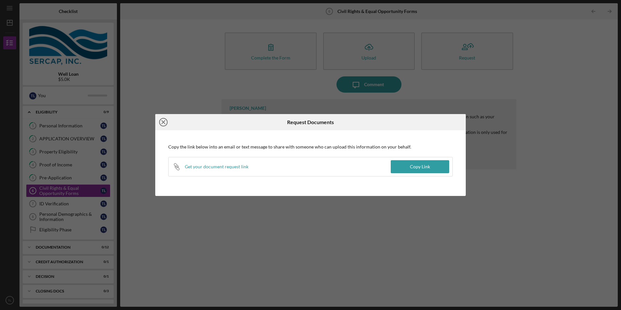
click at [164, 122] on icon "Icon/Close" at bounding box center [163, 122] width 16 height 16
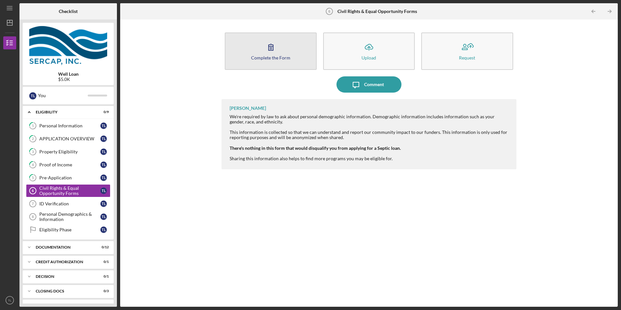
click at [271, 56] on div "Complete the Form" at bounding box center [270, 57] width 39 height 5
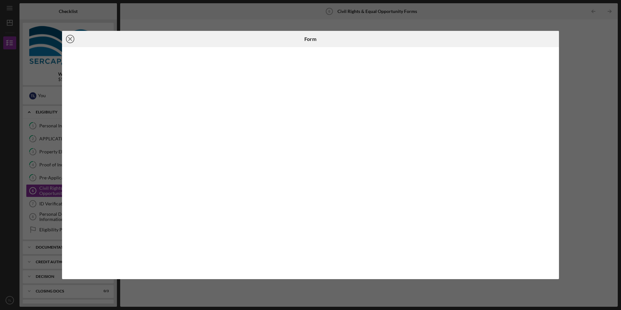
click at [70, 39] on icon "Icon/Close" at bounding box center [70, 39] width 16 height 16
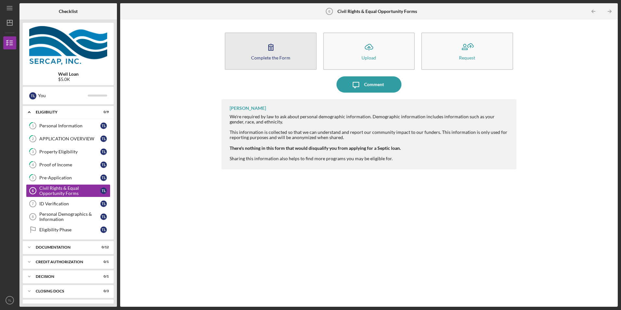
click at [266, 51] on icon "button" at bounding box center [271, 47] width 16 height 16
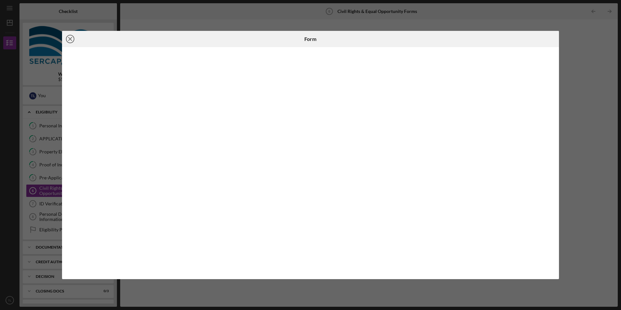
click at [72, 39] on icon "Icon/Close" at bounding box center [70, 39] width 16 height 16
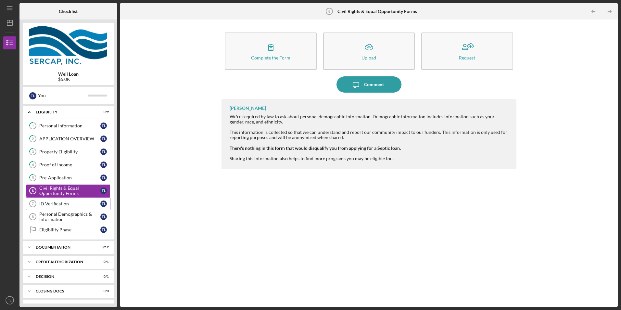
click at [77, 205] on div "ID Verification" at bounding box center [69, 203] width 61 height 5
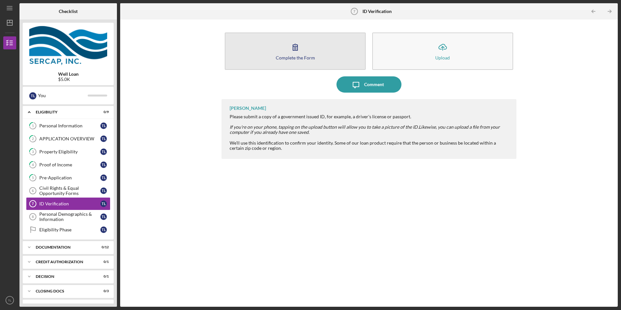
click at [278, 59] on div "Complete the Form" at bounding box center [295, 57] width 39 height 5
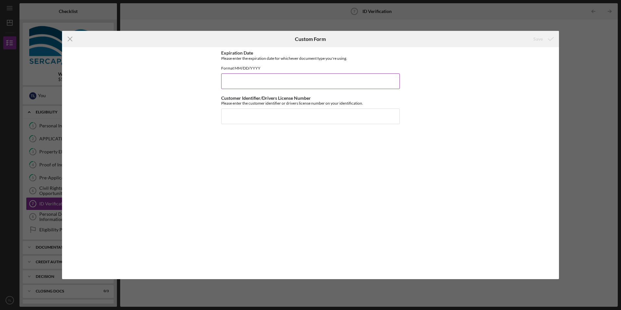
click at [255, 86] on input "Expiration Date" at bounding box center [310, 81] width 179 height 16
click at [253, 83] on input "Expiration Date" at bounding box center [310, 81] width 179 height 16
type input "[DATE]"
click at [253, 122] on input "Customer Identifier/Drivers License Number" at bounding box center [310, 116] width 179 height 16
type input "S53409926"
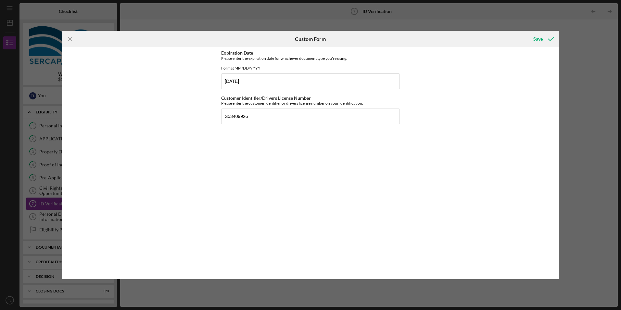
click at [270, 150] on div "Expiration Date Please enter the expiration date for whichever document type yo…" at bounding box center [310, 162] width 179 height 225
click at [537, 41] on div "Save" at bounding box center [537, 38] width 9 height 13
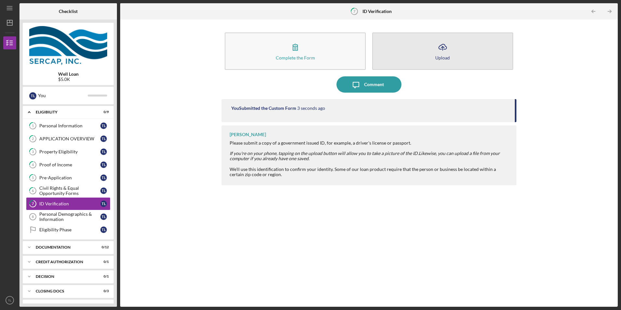
click at [430, 54] on button "Icon/Upload Upload" at bounding box center [442, 50] width 141 height 37
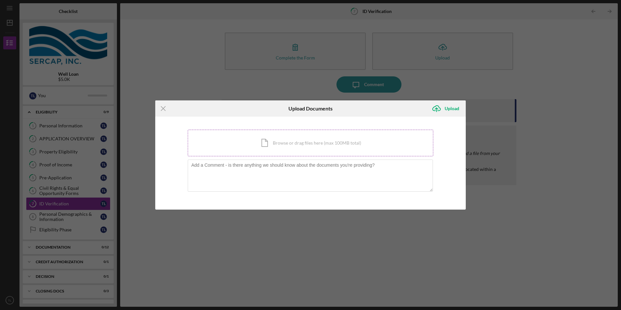
click at [291, 141] on div "Icon/Document Browse or drag files here (max 100MB total) Tap to choose files o…" at bounding box center [311, 143] width 246 height 27
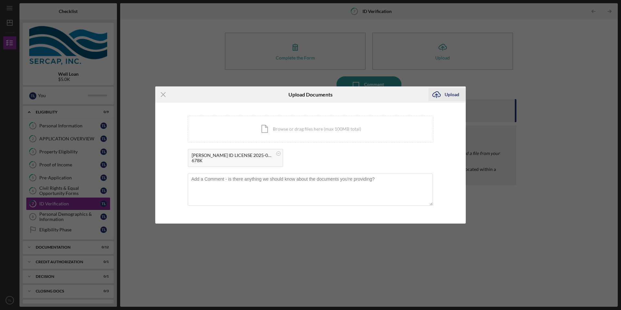
click at [456, 92] on div "Upload" at bounding box center [452, 94] width 15 height 13
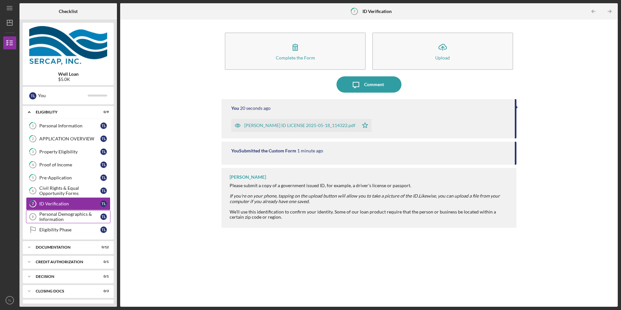
click at [79, 215] on div "Personal Demographics & Information" at bounding box center [69, 216] width 61 height 10
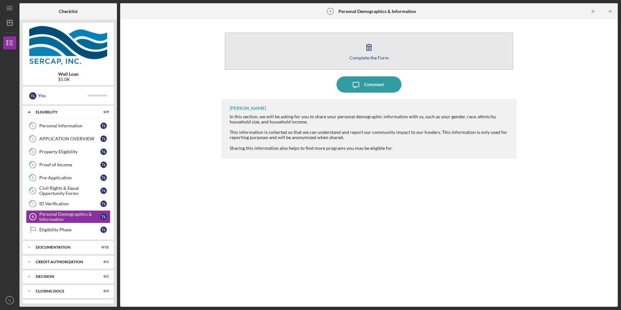
click at [348, 52] on button "Complete the Form Form" at bounding box center [369, 50] width 288 height 37
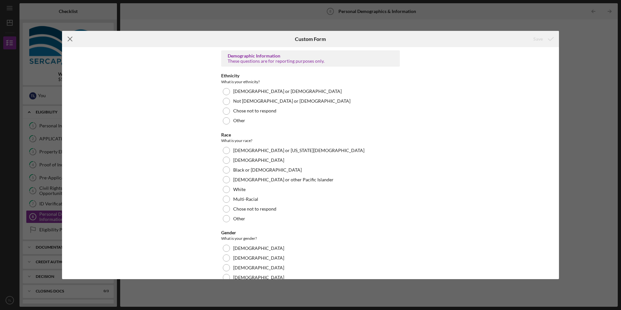
click at [71, 39] on icon "Icon/Menu Close" at bounding box center [70, 39] width 16 height 16
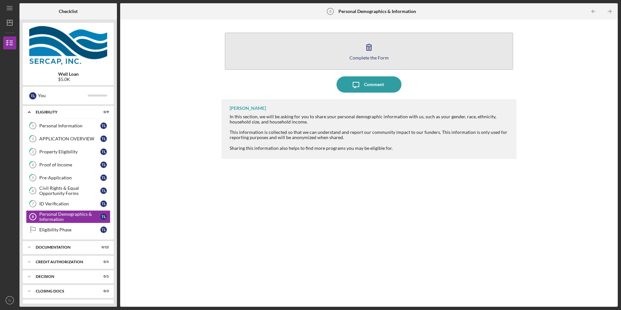
click at [325, 57] on button "Complete the Form Form" at bounding box center [369, 50] width 288 height 37
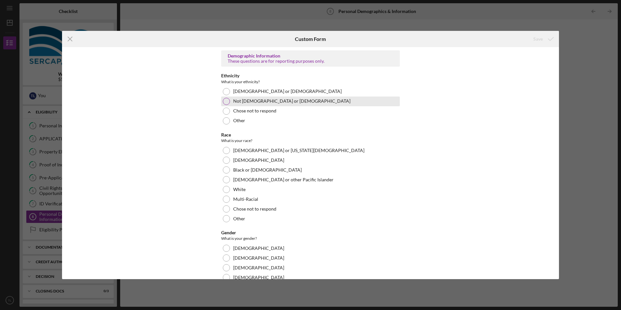
click at [225, 101] on div at bounding box center [226, 101] width 7 height 7
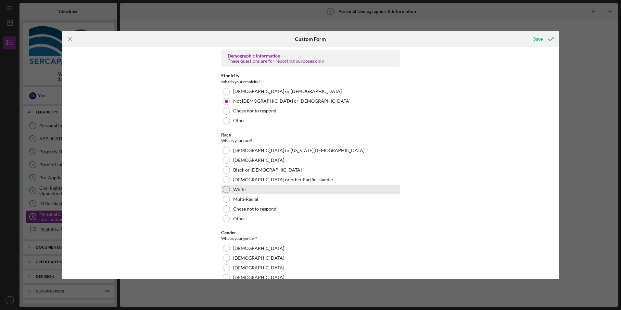
click at [229, 188] on div at bounding box center [226, 189] width 7 height 7
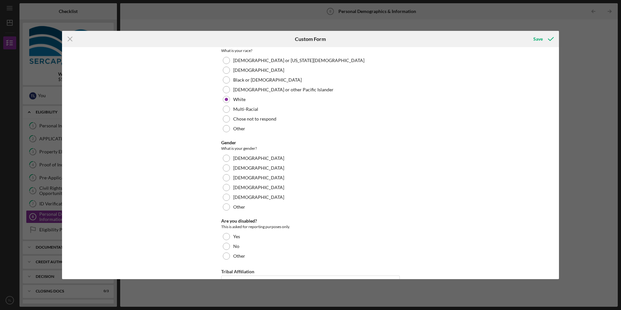
scroll to position [97, 0]
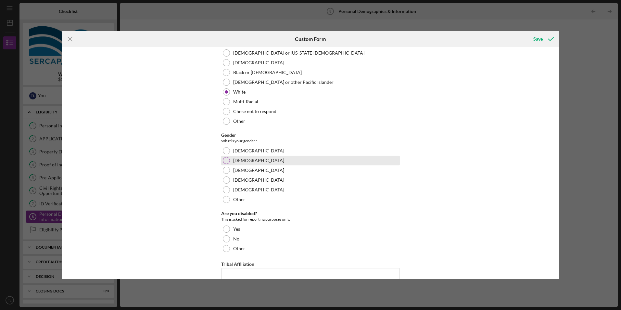
click at [225, 158] on div at bounding box center [226, 160] width 7 height 7
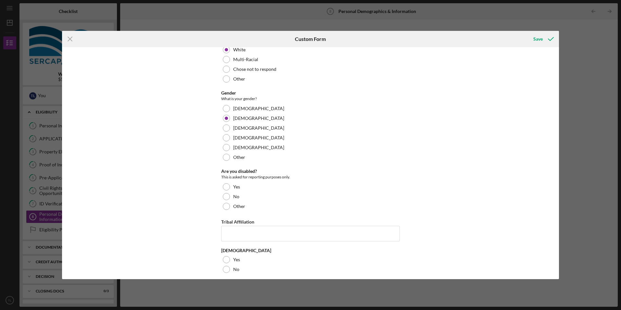
scroll to position [145, 0]
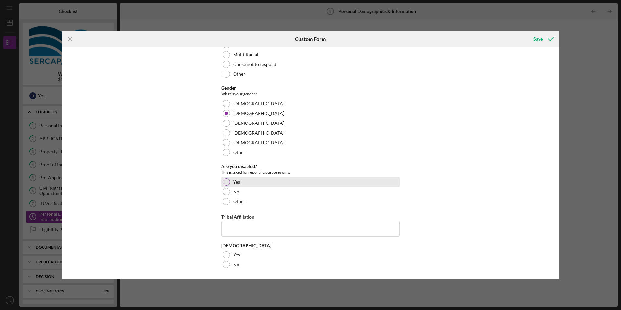
click at [225, 182] on div at bounding box center [226, 181] width 7 height 7
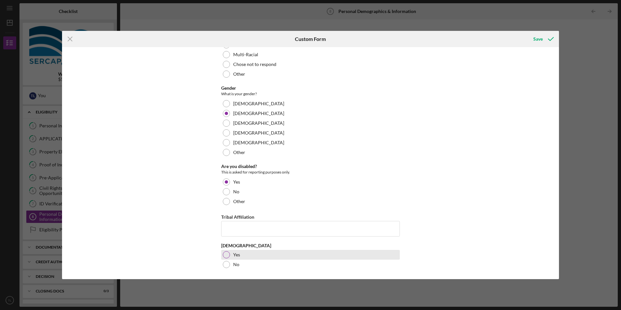
click at [226, 257] on div at bounding box center [226, 254] width 7 height 7
click at [536, 39] on div "Save" at bounding box center [537, 38] width 9 height 13
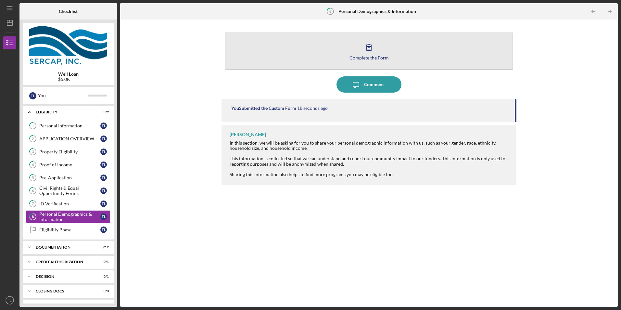
click at [342, 56] on button "Complete the Form Form" at bounding box center [369, 50] width 288 height 37
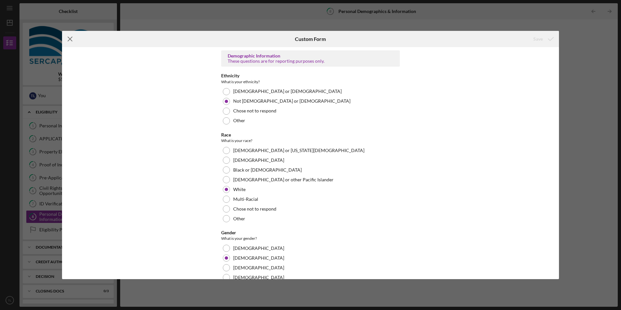
click at [70, 38] on icon "Icon/Menu Close" at bounding box center [70, 39] width 16 height 16
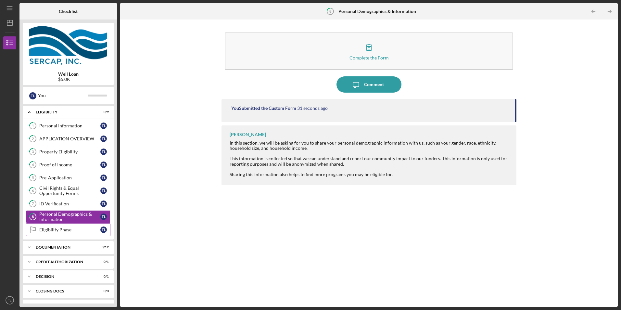
click at [72, 229] on div "Eligibility Phase" at bounding box center [69, 229] width 61 height 5
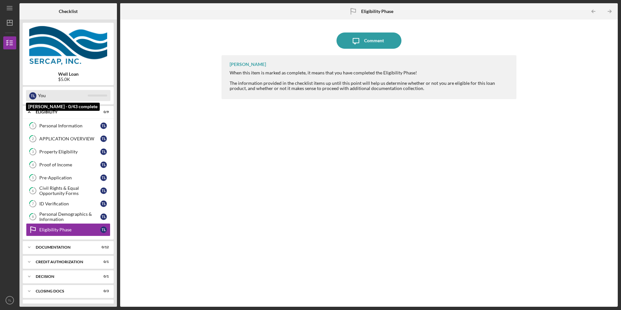
click at [43, 96] on div "You" at bounding box center [63, 95] width 50 height 11
click at [63, 246] on div "Documentation" at bounding box center [71, 247] width 70 height 4
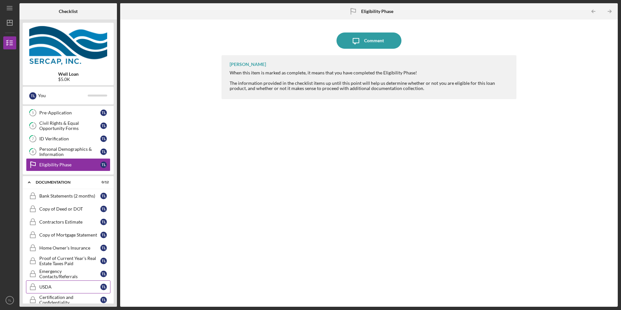
scroll to position [97, 0]
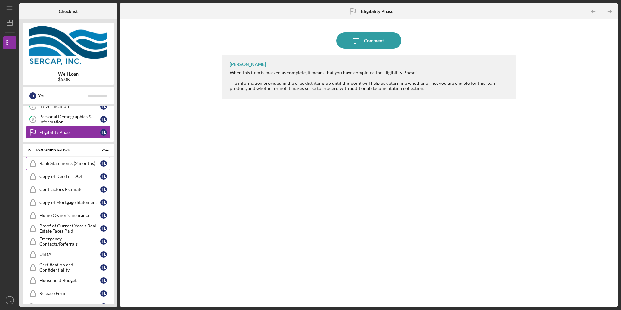
click at [71, 164] on div "Bank Statements (2 months)" at bounding box center [69, 163] width 61 height 5
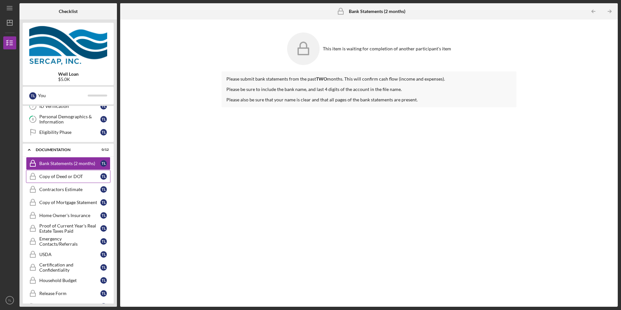
click at [68, 176] on div "Copy of Deed or DOT" at bounding box center [69, 176] width 61 height 5
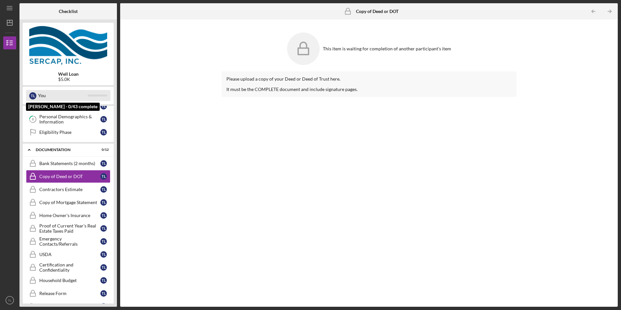
click at [43, 95] on div "You" at bounding box center [63, 95] width 50 height 11
click at [57, 191] on div "Contractors Estimate" at bounding box center [69, 189] width 61 height 5
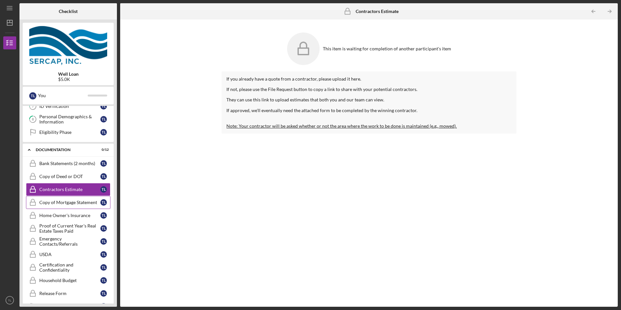
click at [57, 203] on div "Copy of Mortgage Statement" at bounding box center [69, 202] width 61 height 5
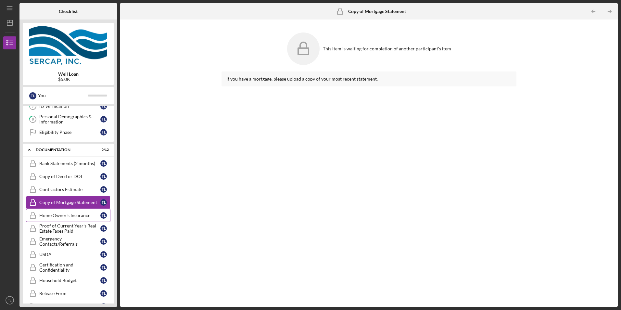
click at [57, 215] on div "Home Owner's Insurance" at bounding box center [69, 215] width 61 height 5
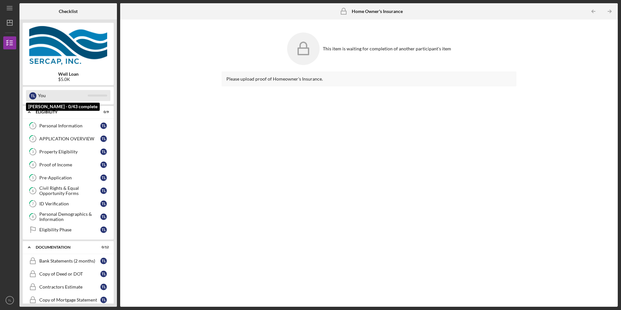
click at [42, 95] on div "You" at bounding box center [63, 95] width 50 height 11
click at [94, 95] on div at bounding box center [97, 96] width 19 height 2
click at [49, 110] on div "Eligibility" at bounding box center [71, 112] width 70 height 4
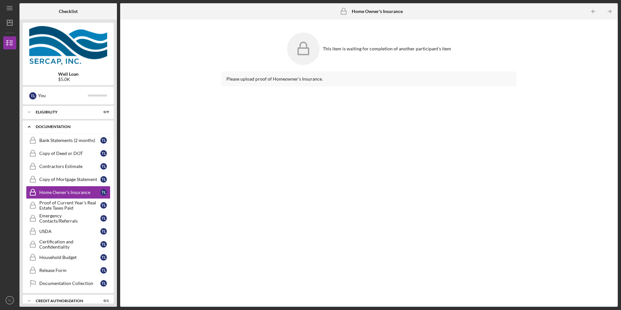
click at [54, 126] on div "Documentation" at bounding box center [71, 127] width 70 height 4
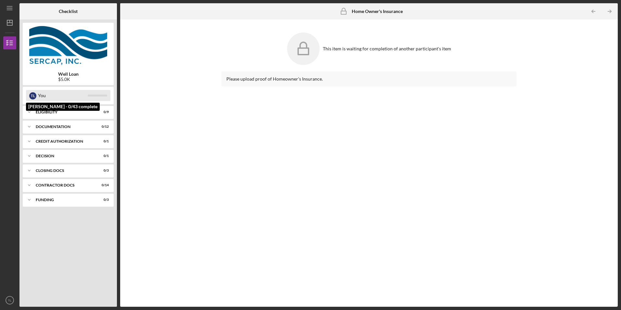
click at [50, 96] on div "You" at bounding box center [63, 95] width 50 height 11
click at [46, 114] on div "Eligibility" at bounding box center [71, 112] width 70 height 4
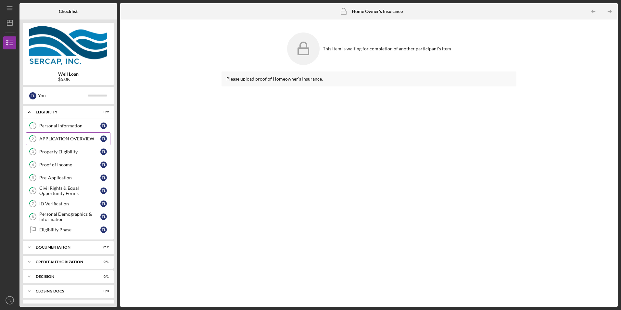
click at [63, 137] on div "APPLICATION OVERVIEW" at bounding box center [69, 138] width 61 height 5
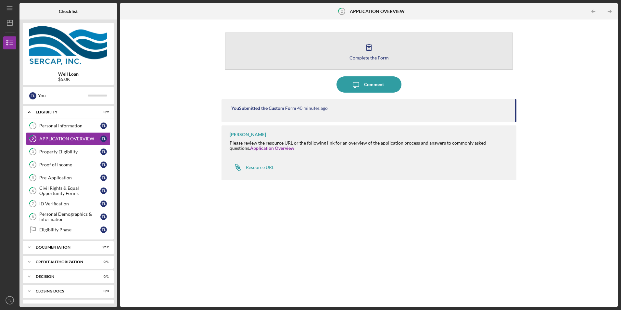
click at [326, 50] on button "Complete the Form Form" at bounding box center [369, 50] width 288 height 37
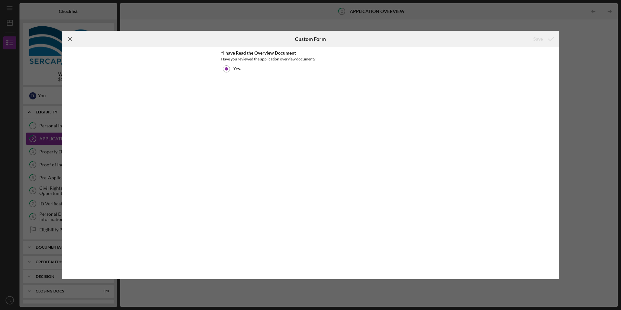
click at [72, 40] on icon "Icon/Menu Close" at bounding box center [70, 39] width 16 height 16
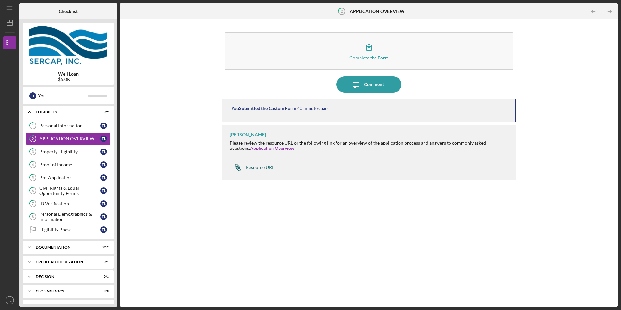
click at [250, 164] on link "Icon/Link Resource URL" at bounding box center [252, 167] width 44 height 13
click at [63, 123] on div "Personal Information" at bounding box center [69, 125] width 61 height 5
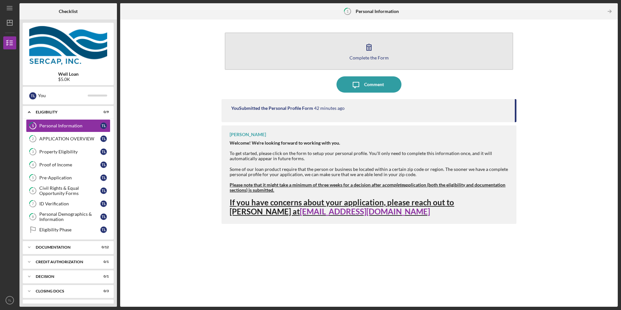
click at [305, 60] on button "Complete the Form Form" at bounding box center [369, 50] width 288 height 37
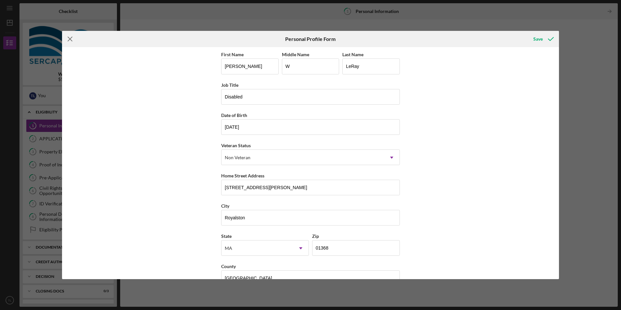
click at [70, 39] on line at bounding box center [70, 39] width 4 height 4
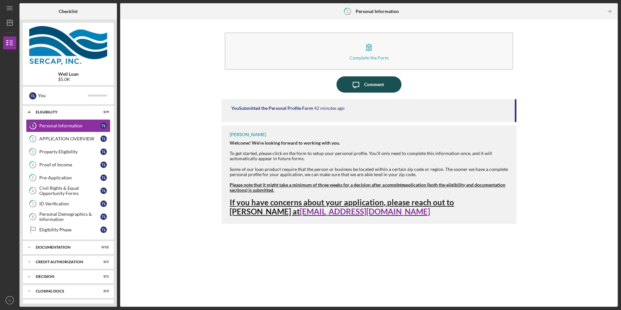
click at [362, 83] on icon "Icon/Message" at bounding box center [356, 84] width 16 height 16
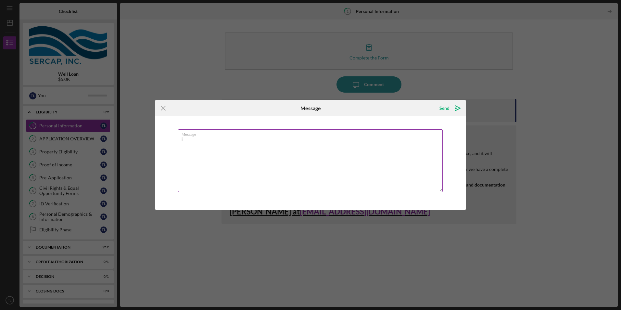
type textarea "i"
type textarea "I want to add my wife [PERSON_NAME] to this application? Where do I go to enter…"
click at [445, 109] on div "Send" at bounding box center [444, 108] width 10 height 13
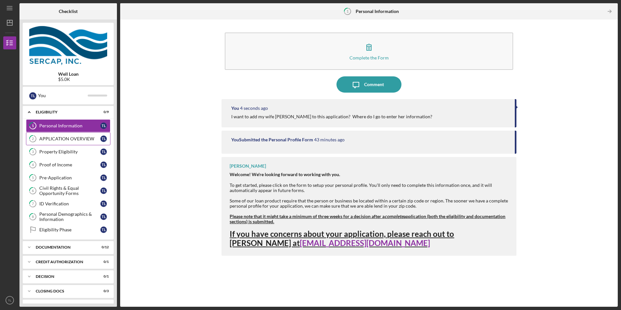
click at [49, 139] on div "APPLICATION OVERVIEW" at bounding box center [69, 138] width 61 height 5
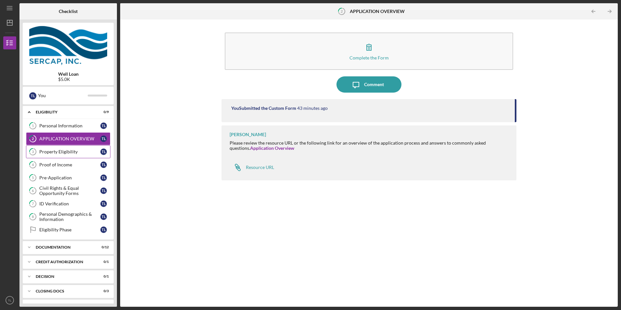
click at [52, 152] on div "Property Eligibility" at bounding box center [69, 151] width 61 height 5
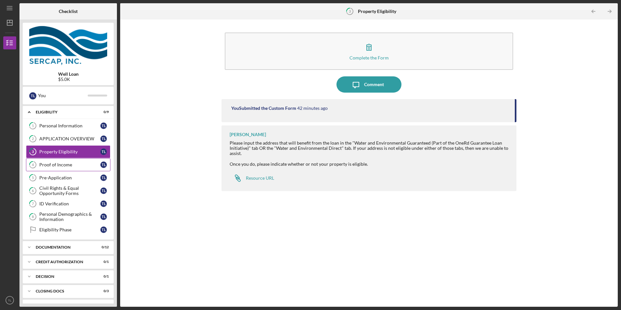
click at [51, 166] on div "Proof of Income" at bounding box center [69, 164] width 61 height 5
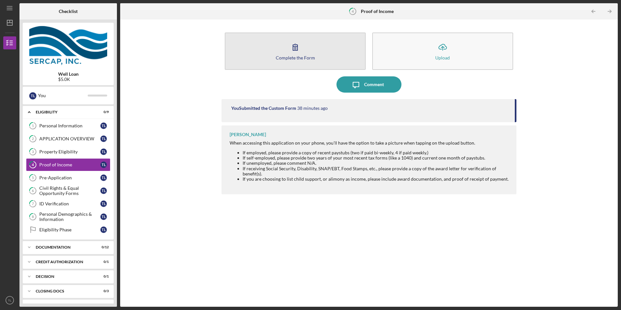
click at [311, 61] on button "Complete the Form Form" at bounding box center [295, 50] width 141 height 37
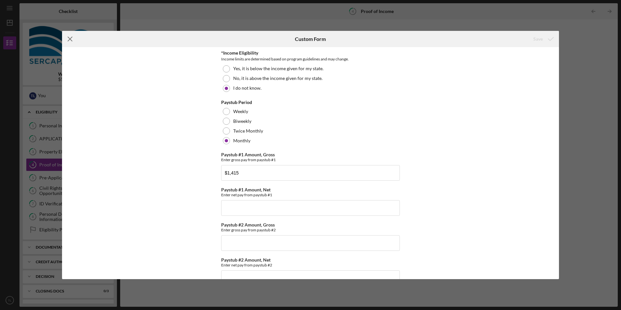
click at [71, 37] on icon "Icon/Menu Close" at bounding box center [70, 39] width 16 height 16
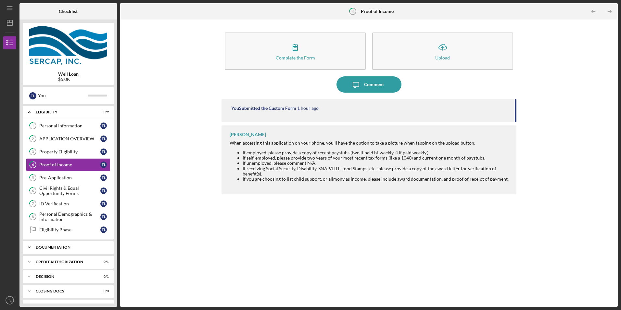
click at [84, 250] on div "Icon/Expander Documentation 0 / 12" at bounding box center [68, 247] width 91 height 13
click at [70, 299] on div "Copy of Mortgage Statement" at bounding box center [69, 299] width 61 height 5
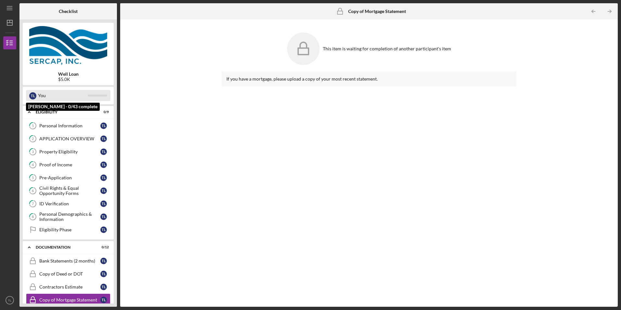
click at [62, 97] on div "You" at bounding box center [63, 95] width 50 height 11
click at [45, 96] on div "You" at bounding box center [63, 95] width 50 height 11
click at [54, 247] on div "Documentation" at bounding box center [71, 247] width 70 height 4
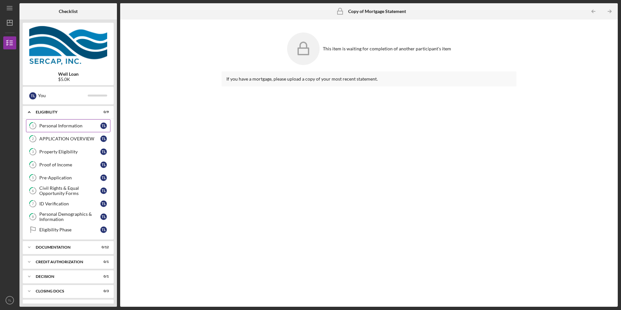
click at [49, 128] on div "Personal Information" at bounding box center [69, 125] width 61 height 5
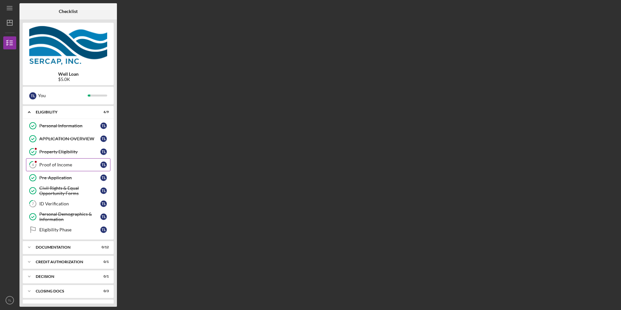
click at [62, 162] on div "Proof of Income" at bounding box center [69, 164] width 61 height 5
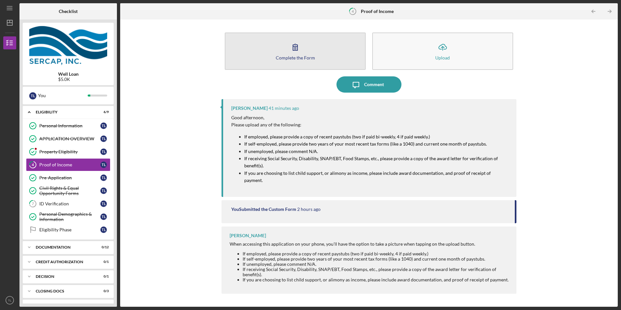
click at [311, 53] on button "Complete the Form Form" at bounding box center [295, 50] width 141 height 37
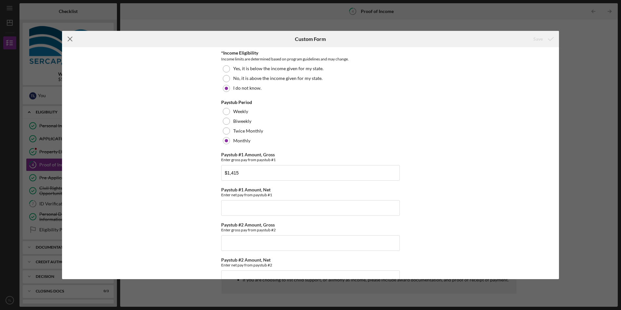
click at [68, 36] on icon "Icon/Menu Close" at bounding box center [70, 39] width 16 height 16
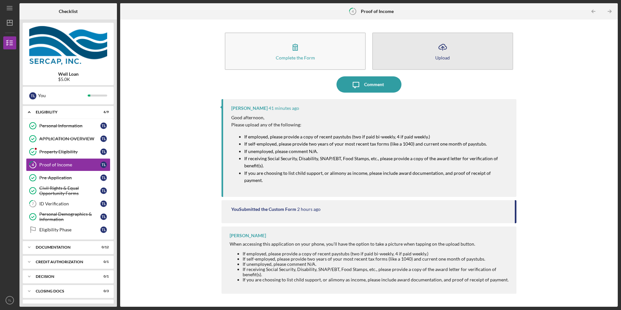
click at [435, 52] on button "Icon/Upload Upload" at bounding box center [442, 50] width 141 height 37
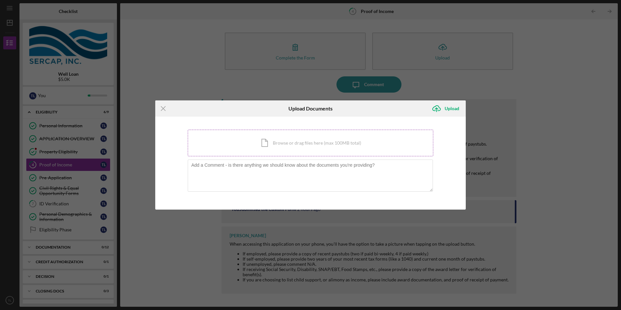
click at [337, 143] on div "Icon/Document Browse or drag files here (max 100MB total) Tap to choose files o…" at bounding box center [311, 143] width 246 height 27
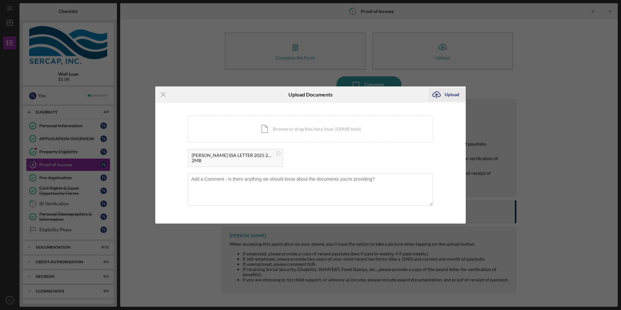
click at [448, 93] on div "Upload" at bounding box center [452, 94] width 15 height 13
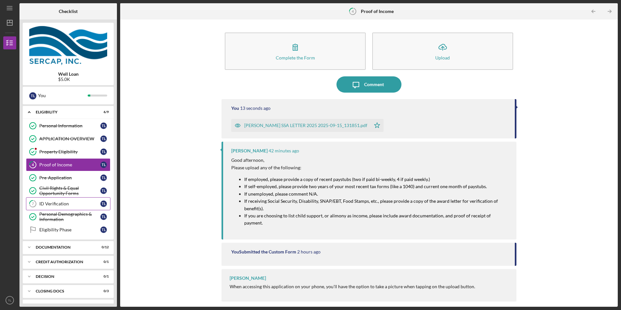
click at [54, 203] on div "ID Verification" at bounding box center [69, 203] width 61 height 5
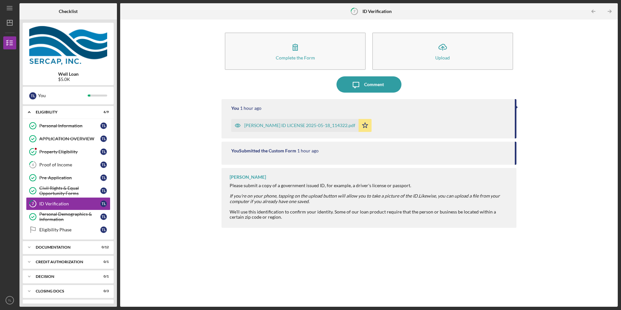
click at [359, 125] on icon "Icon/Star" at bounding box center [365, 125] width 13 height 13
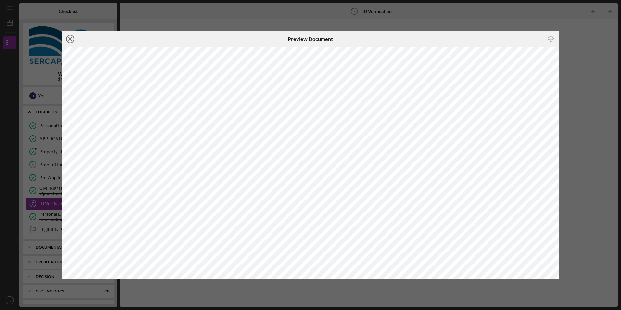
click at [70, 38] on icon "Icon/Close" at bounding box center [70, 39] width 16 height 16
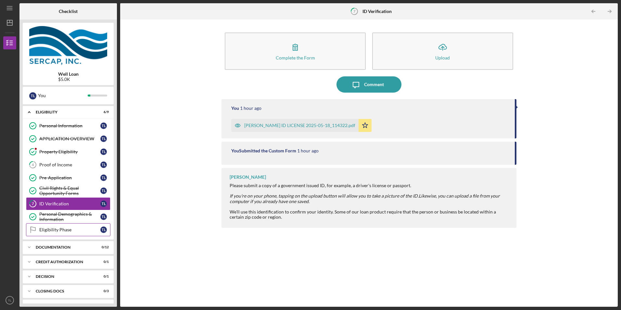
click at [71, 230] on div "Eligibility Phase" at bounding box center [69, 229] width 61 height 5
